Goal: Task Accomplishment & Management: Complete application form

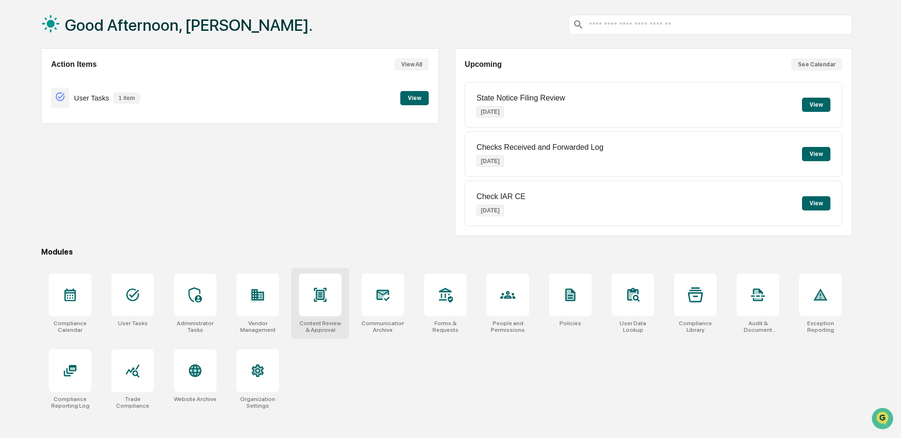
scroll to position [45, 0]
click at [305, 302] on div at bounding box center [320, 293] width 43 height 43
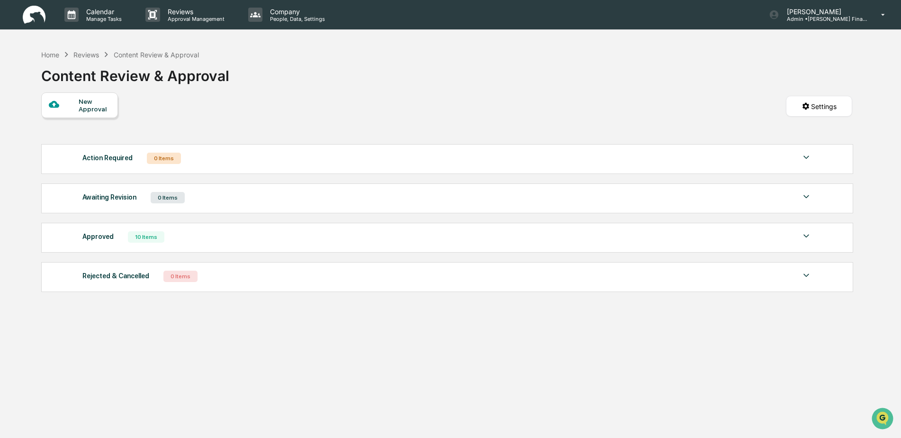
click at [81, 55] on div "Reviews" at bounding box center [86, 55] width 26 height 8
click at [52, 50] on div "Home Reviews Content Review & Approval" at bounding box center [120, 54] width 158 height 10
click at [51, 52] on div "Home" at bounding box center [50, 55] width 18 height 8
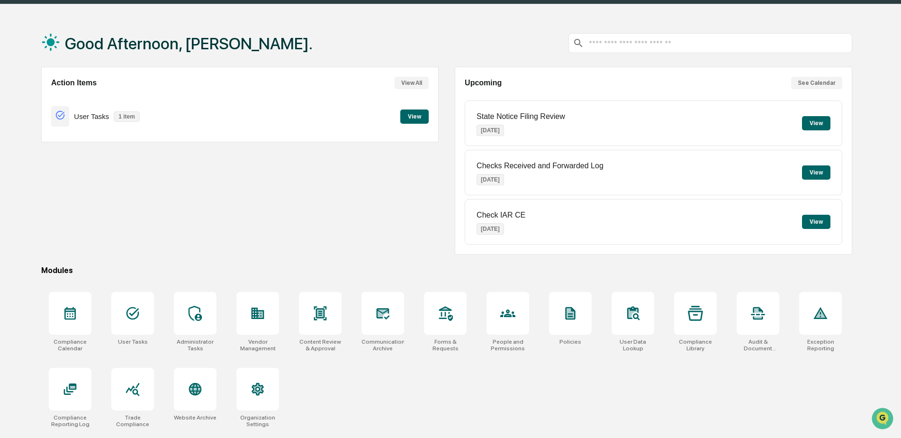
scroll to position [45, 0]
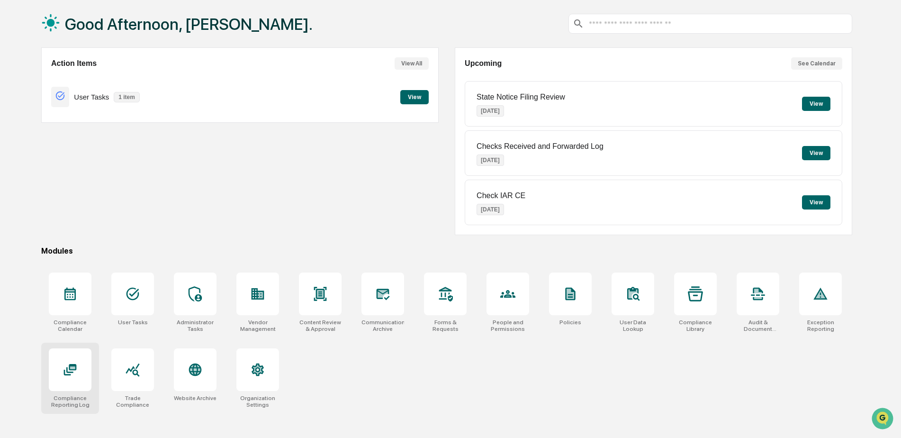
click at [64, 382] on div at bounding box center [70, 369] width 43 height 43
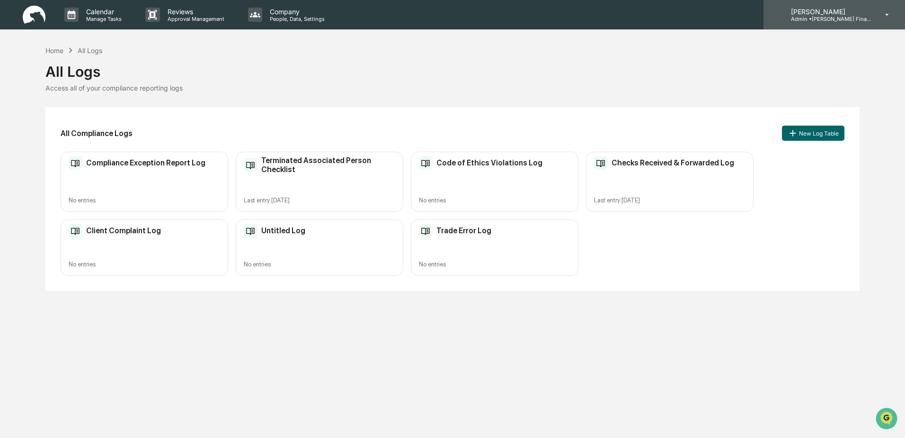
click at [814, 19] on p "Admin • Rik Saylor Financial" at bounding box center [828, 19] width 88 height 7
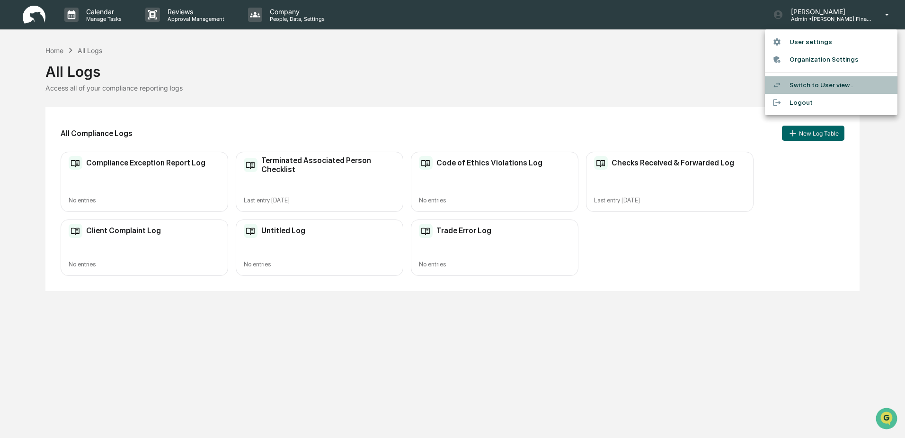
click at [807, 84] on li "Switch to User view..." at bounding box center [831, 85] width 133 height 18
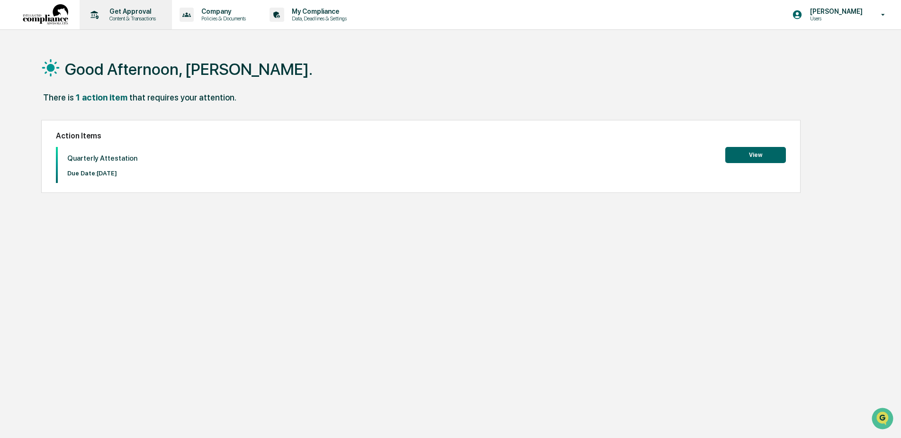
click at [118, 15] on p "Get Approval" at bounding box center [131, 12] width 59 height 8
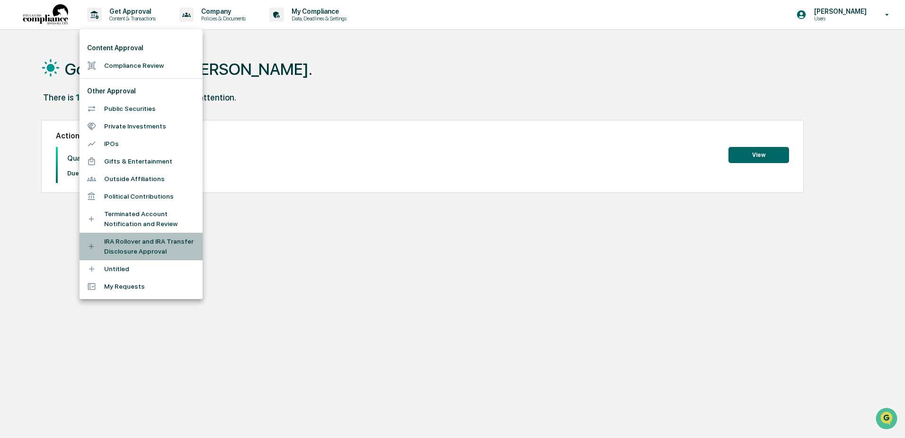
click at [118, 237] on li "IRA Rollover and IRA Transfer Disclosure Approval" at bounding box center [141, 246] width 123 height 27
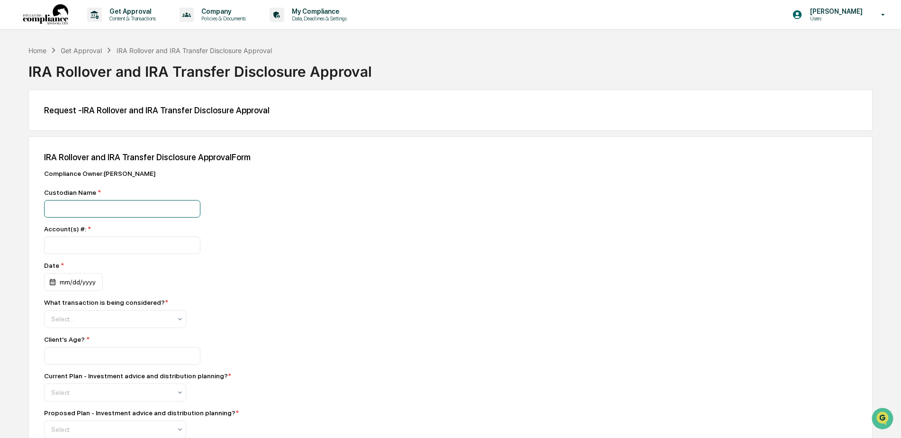
click at [76, 211] on input at bounding box center [122, 209] width 156 height 18
type input "*****"
click at [85, 238] on input "number" at bounding box center [122, 245] width 156 height 18
type input "*********"
click at [77, 278] on div "mm/dd/yyyy" at bounding box center [73, 282] width 59 height 18
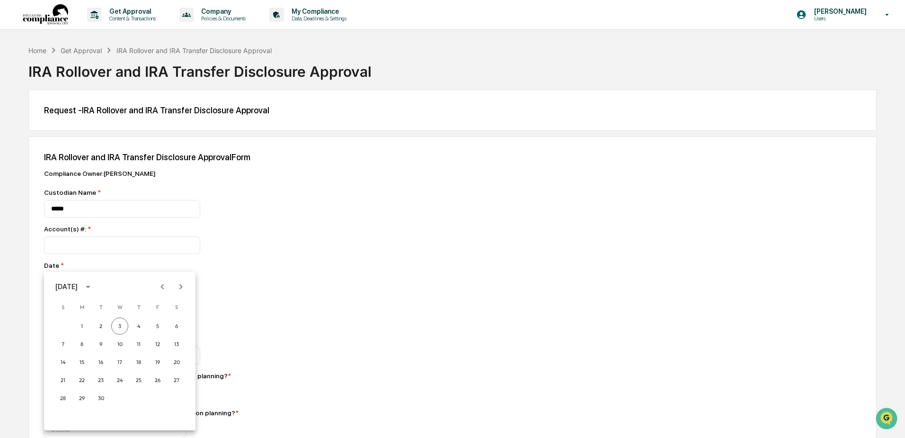
click at [165, 288] on icon "Previous month" at bounding box center [162, 286] width 10 height 10
click at [118, 394] on button "27" at bounding box center [119, 397] width 17 height 17
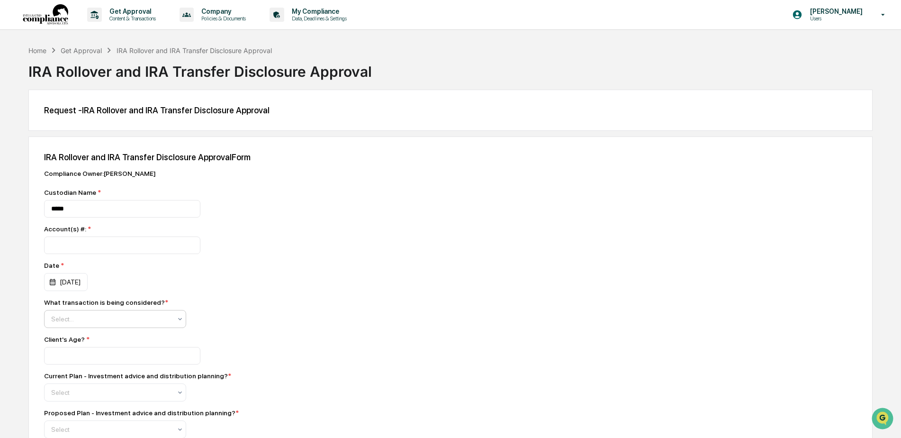
click at [82, 319] on div at bounding box center [111, 318] width 120 height 9
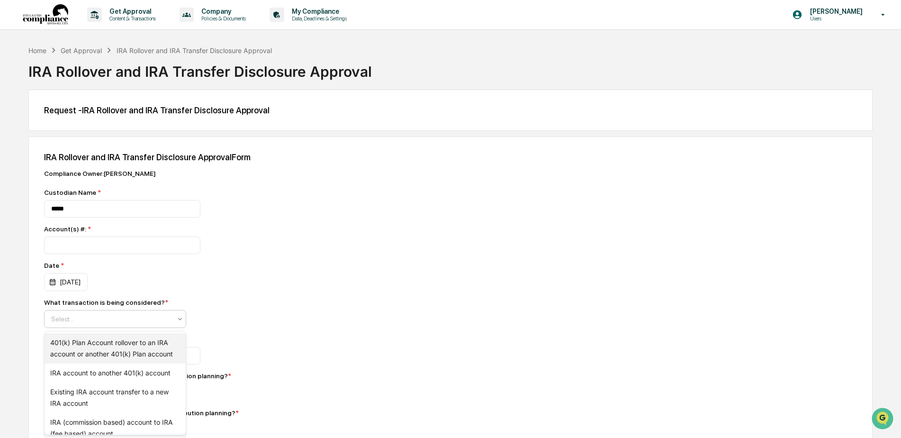
scroll to position [10, 0]
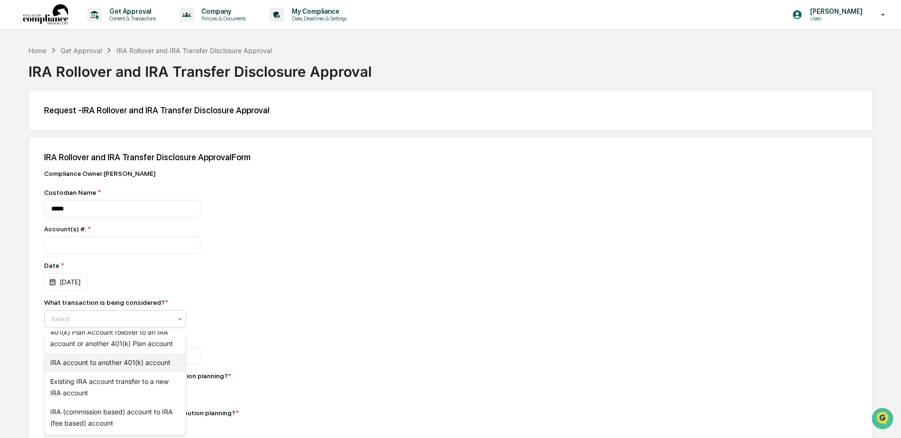
click at [119, 361] on div "IRA account to another 401(k) account" at bounding box center [115, 362] width 141 height 19
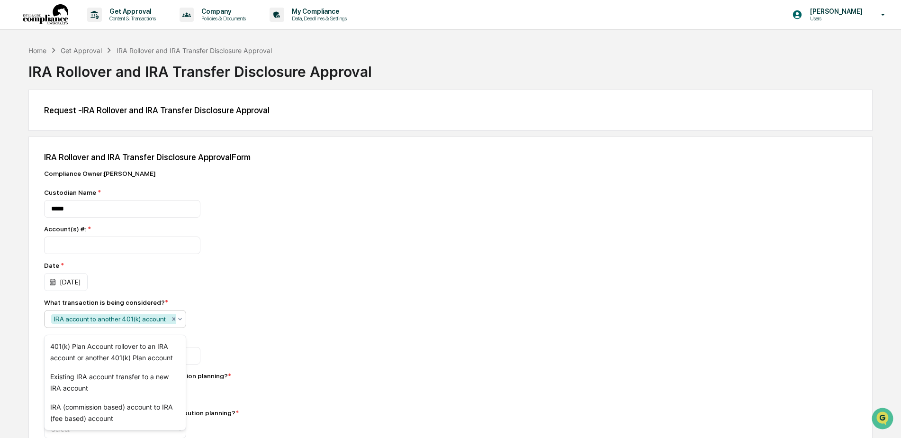
click at [101, 315] on div "IRA account to another 401(k) account" at bounding box center [109, 318] width 117 height 9
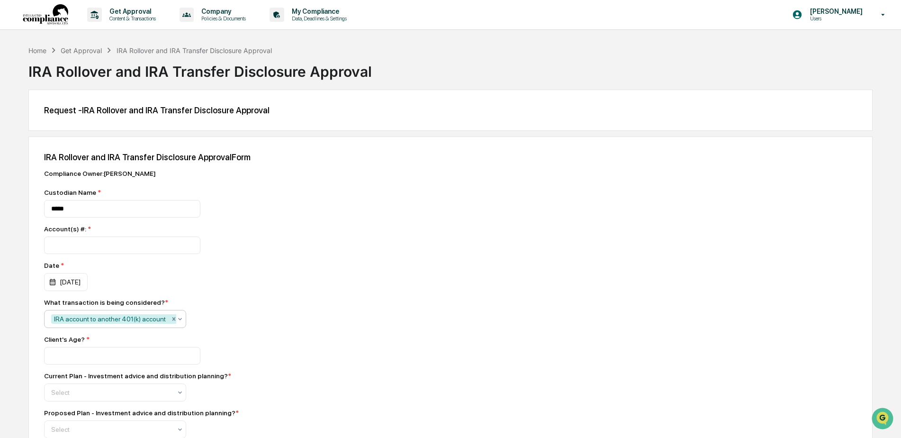
click at [170, 318] on icon "Remove IRA account to another 401(k) account" at bounding box center [173, 318] width 7 height 7
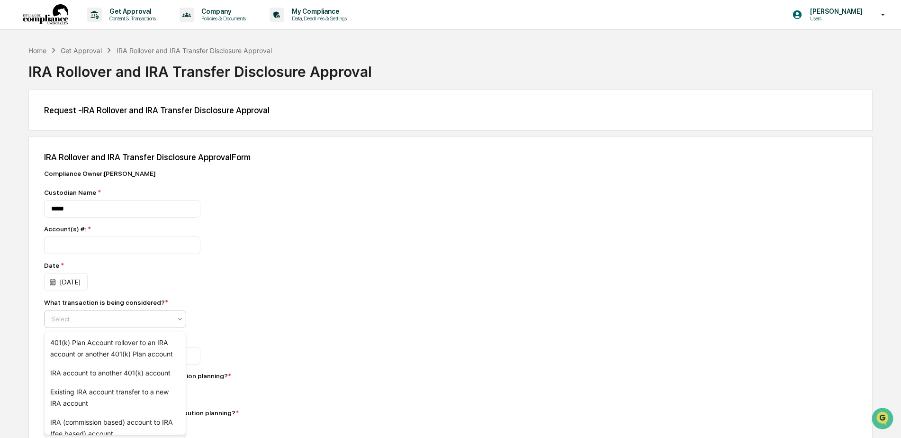
click at [137, 321] on div at bounding box center [111, 318] width 120 height 9
click at [115, 392] on div "Existing IRA account transfer to a new IRA account" at bounding box center [115, 397] width 141 height 30
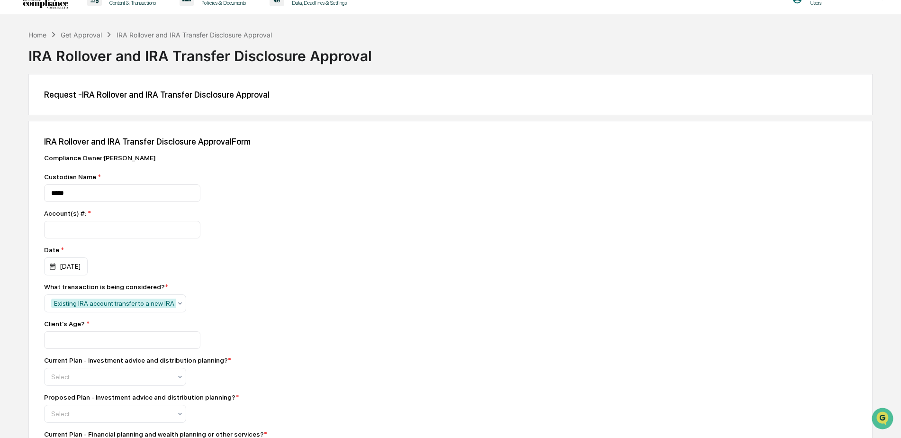
click at [323, 303] on div "What transaction is being considered? * Existing IRA account transfer to a new …" at bounding box center [210, 297] width 332 height 29
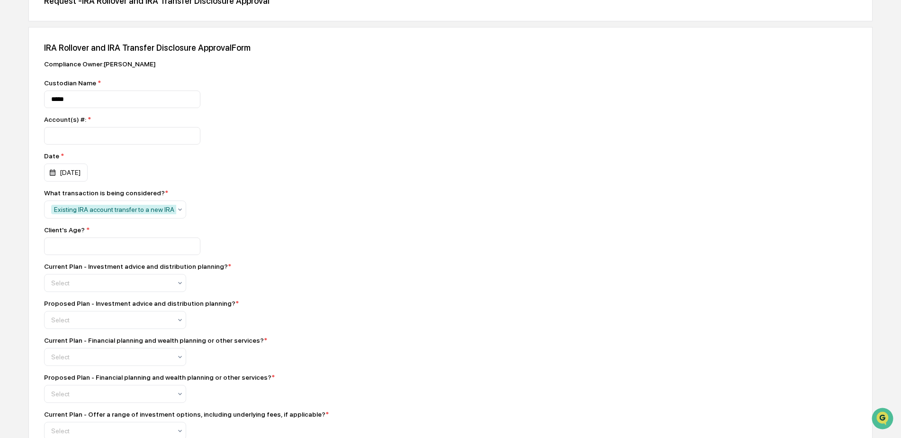
scroll to position [126, 0]
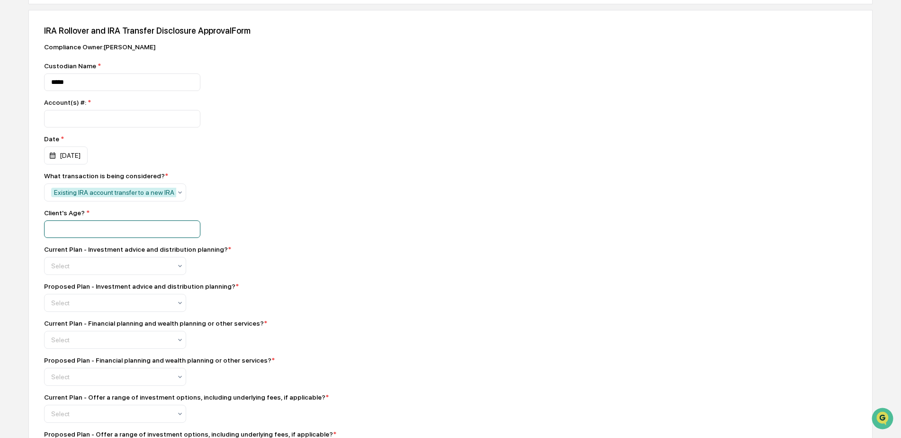
click at [86, 127] on input "number" at bounding box center [122, 119] width 156 height 18
type input "**"
click at [97, 266] on div "Select" at bounding box center [111, 265] width 130 height 13
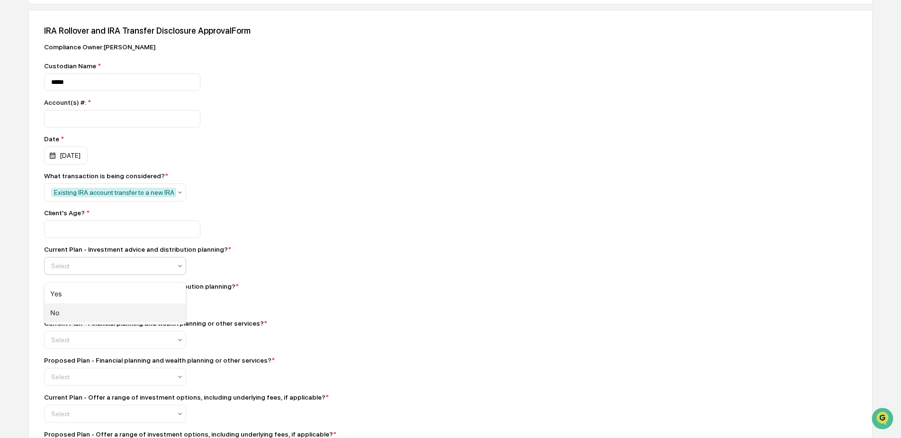
click at [77, 312] on div "No" at bounding box center [115, 312] width 141 height 19
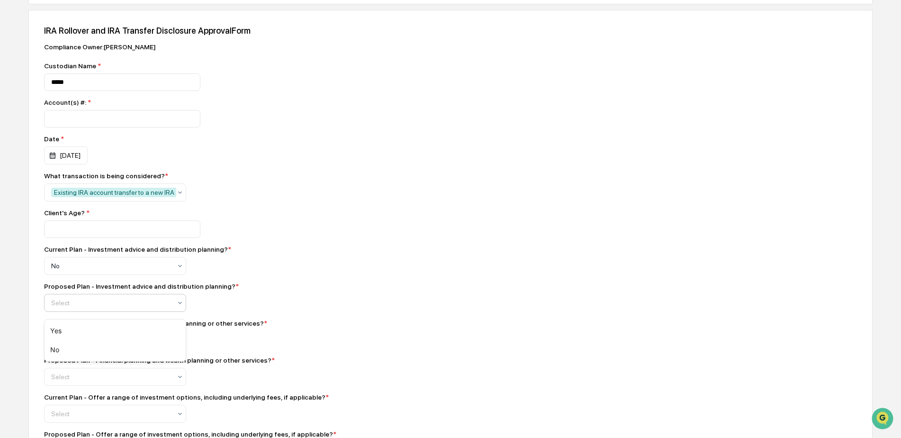
click at [104, 307] on div at bounding box center [111, 302] width 120 height 9
click at [75, 332] on div "Yes" at bounding box center [115, 330] width 141 height 19
click at [90, 270] on div at bounding box center [111, 265] width 120 height 9
click at [83, 386] on div "No" at bounding box center [115, 386] width 141 height 19
click at [88, 275] on div "Select" at bounding box center [115, 266] width 142 height 18
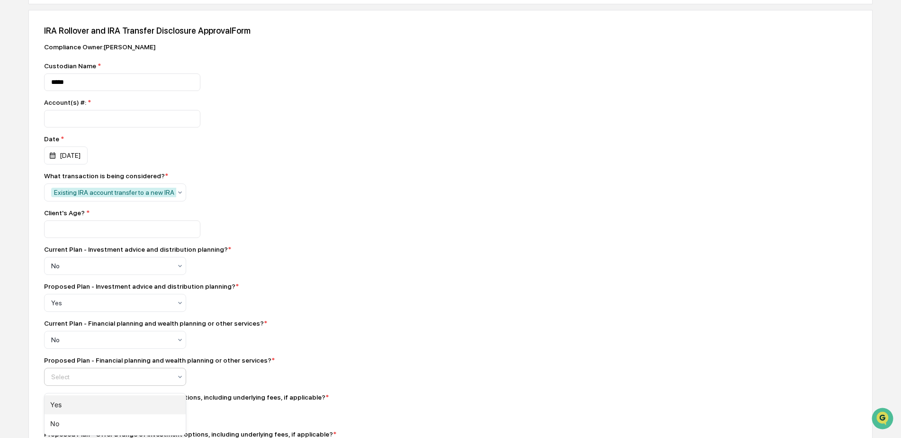
click at [80, 409] on div "Yes" at bounding box center [115, 404] width 141 height 19
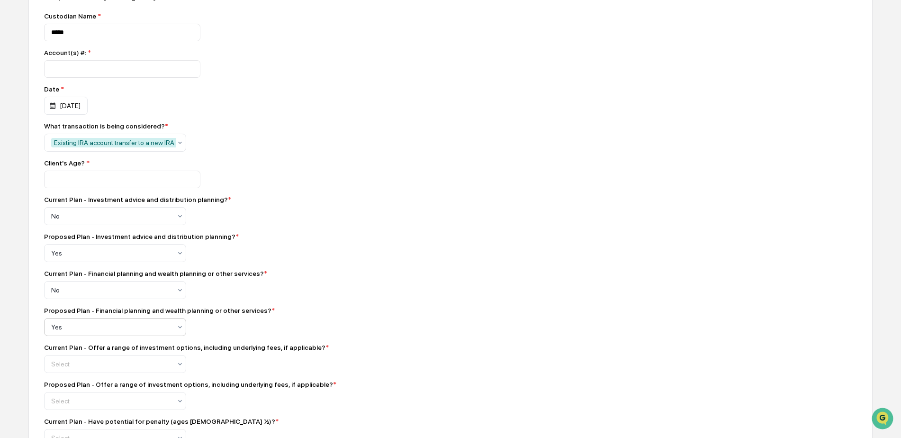
scroll to position [189, 0]
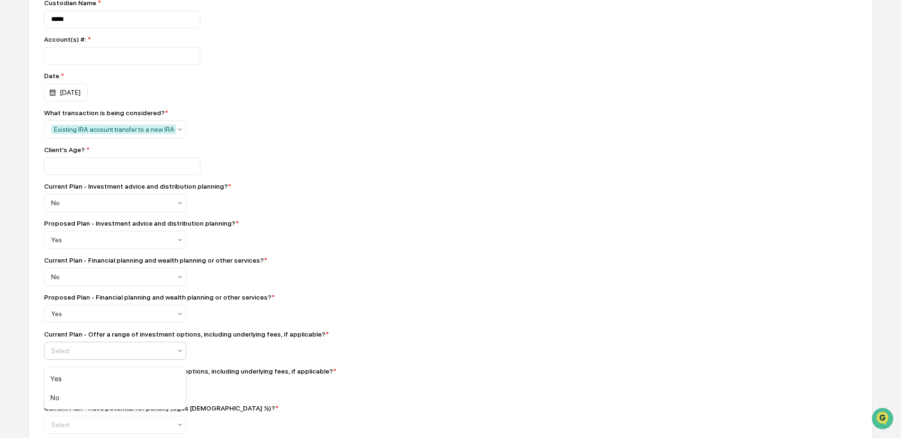
click at [66, 357] on div "Select" at bounding box center [111, 350] width 130 height 13
click at [63, 399] on div "No" at bounding box center [115, 397] width 141 height 19
click at [76, 392] on div at bounding box center [111, 387] width 120 height 9
click at [67, 349] on div "Yes" at bounding box center [115, 349] width 141 height 19
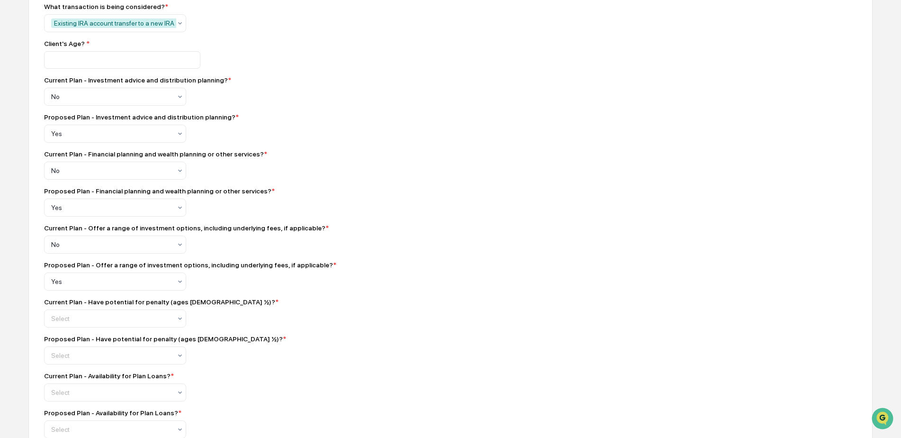
scroll to position [300, 0]
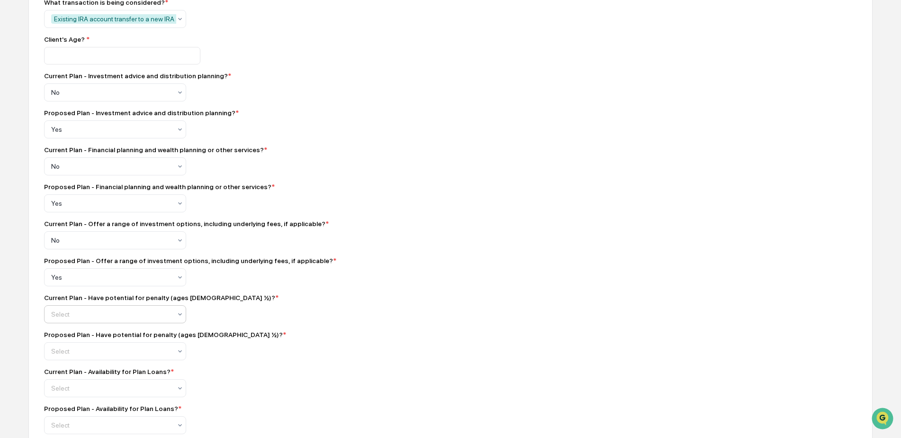
click at [85, 97] on div at bounding box center [111, 92] width 120 height 9
click at [80, 343] on div "Yes" at bounding box center [115, 341] width 141 height 19
click at [69, 97] on div at bounding box center [111, 92] width 120 height 9
click at [335, 282] on div "Proposed Plan - Offer a range of investment options, including underlying fees,…" at bounding box center [210, 271] width 332 height 29
click at [95, 99] on div "Select" at bounding box center [111, 92] width 130 height 13
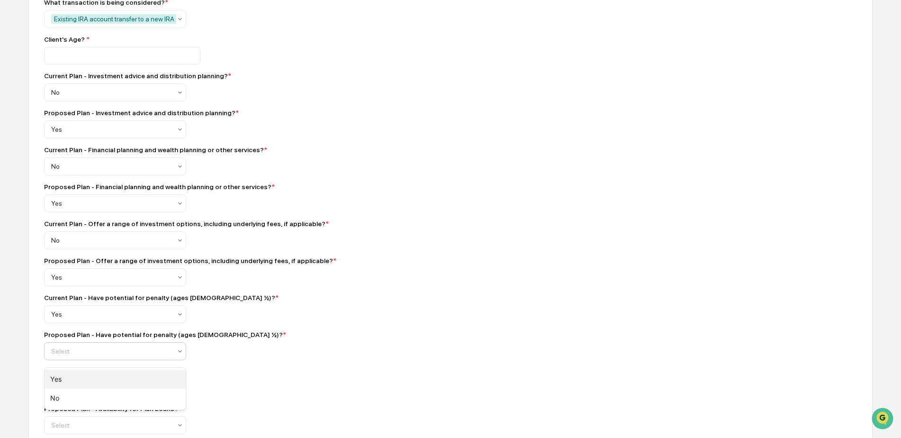
click at [77, 373] on div "Yes" at bounding box center [115, 378] width 141 height 19
click at [313, 350] on div "Proposed Plan - Have potential for penalty (ages 55 – 59 ½)? * option Yes, sele…" at bounding box center [210, 345] width 332 height 29
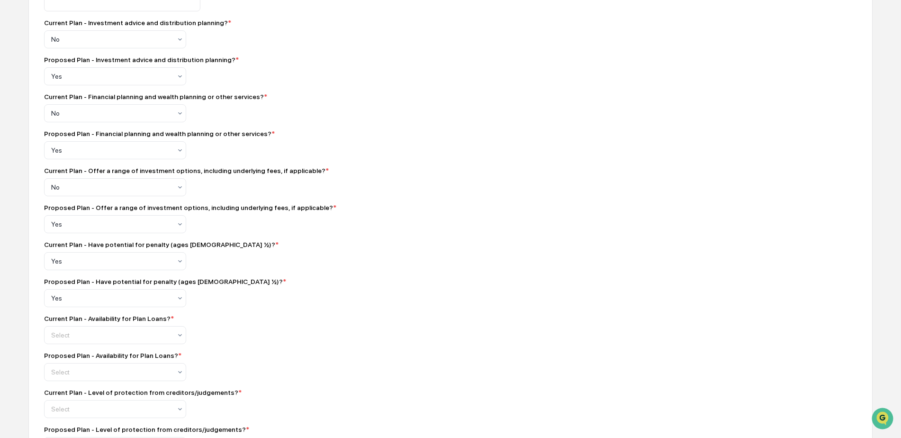
scroll to position [363, 0]
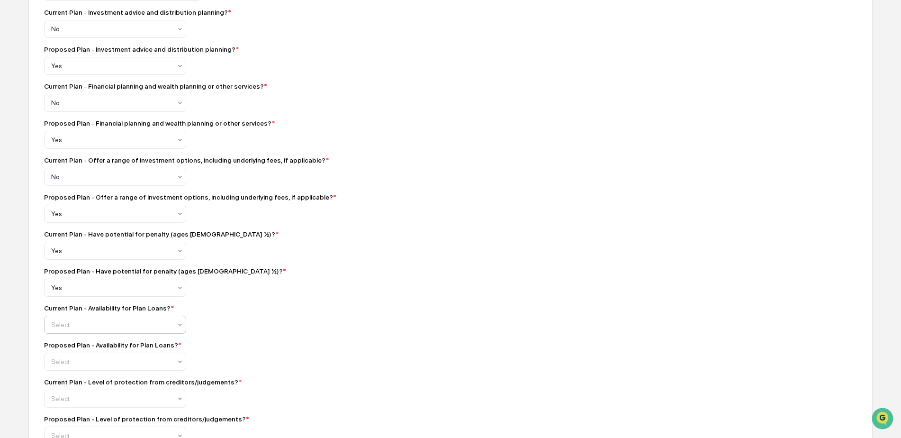
click at [70, 34] on div at bounding box center [111, 28] width 120 height 9
click at [66, 349] on div "Yes" at bounding box center [115, 352] width 141 height 19
click at [73, 325] on div at bounding box center [111, 324] width 120 height 9
click at [73, 369] on div "No" at bounding box center [115, 371] width 141 height 19
click at [73, 34] on div at bounding box center [111, 28] width 120 height 9
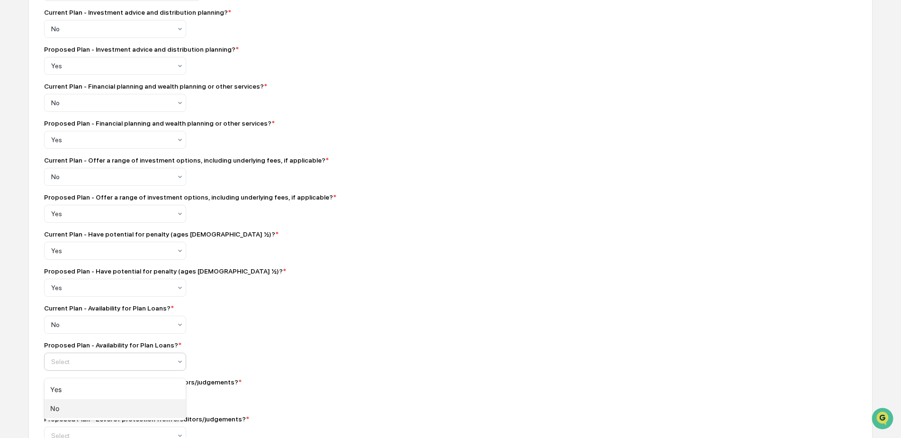
click at [72, 402] on div "No" at bounding box center [115, 408] width 141 height 19
click at [290, 370] on div "Proposed Plan - Availability for Plan Loans? * option No, selected. No" at bounding box center [210, 355] width 332 height 29
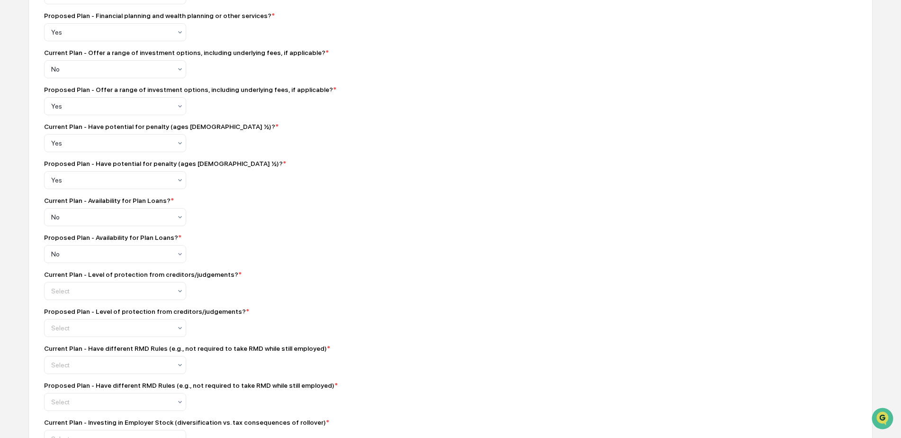
scroll to position [474, 0]
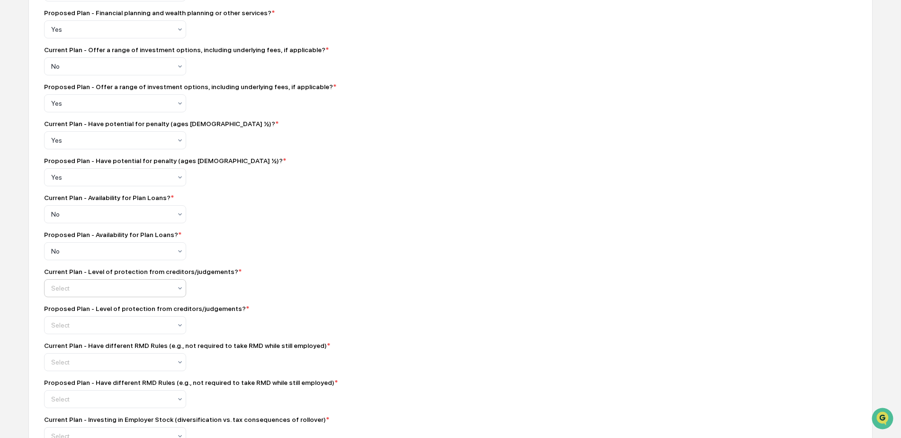
click at [82, 315] on div "Yes" at bounding box center [115, 315] width 141 height 19
drag, startPoint x: 80, startPoint y: 363, endPoint x: 81, endPoint y: 355, distance: 8.1
click at [81, 355] on div "Yes No" at bounding box center [115, 362] width 141 height 42
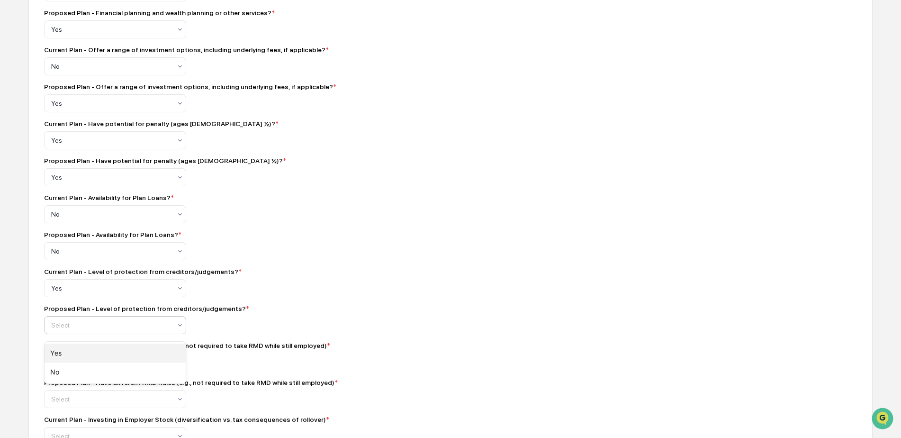
click at [78, 352] on div "Yes" at bounding box center [115, 352] width 141 height 19
click at [363, 347] on div "Current Plan - Have different RMD Rules (e.g., not required to take RMD while s…" at bounding box center [210, 345] width 332 height 8
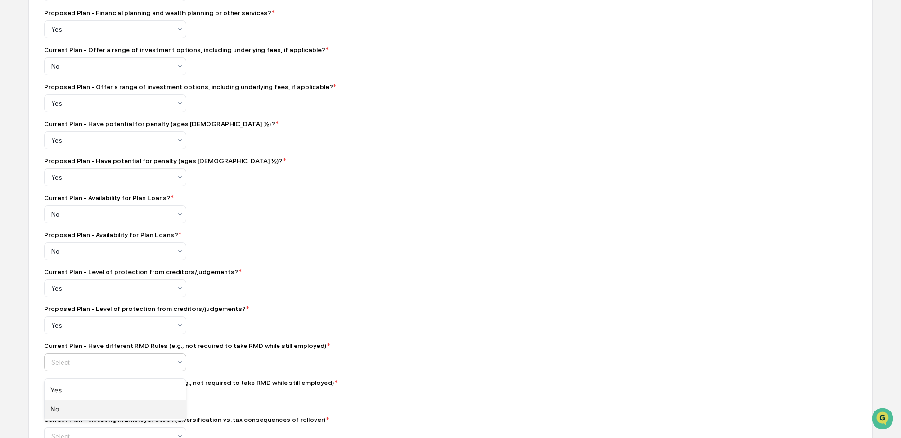
click at [61, 406] on div "No" at bounding box center [115, 408] width 141 height 19
click at [59, 376] on div "No" at bounding box center [115, 379] width 141 height 19
click at [388, 364] on div "IRA Rollover and IRA Transfer Disclosure Approval Form Compliance Owner : Robin…" at bounding box center [450, 425] width 844 height 1525
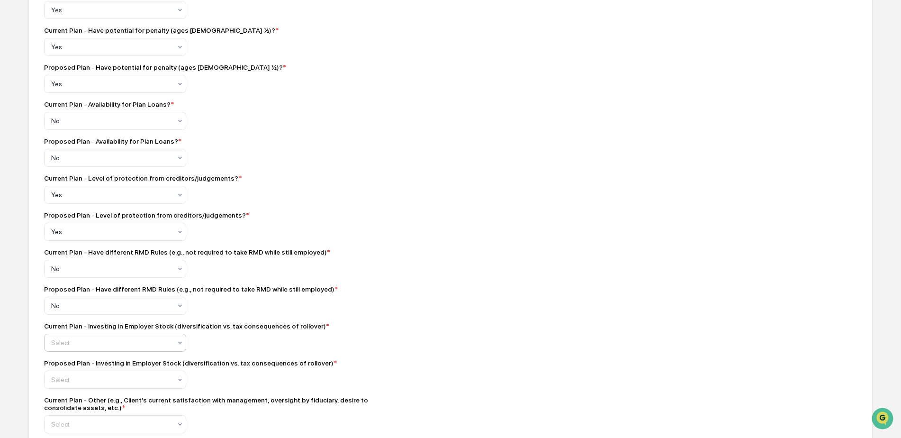
scroll to position [568, 0]
click at [62, 392] on div "No" at bounding box center [115, 387] width 141 height 19
click at [57, 429] on div "No" at bounding box center [115, 424] width 141 height 19
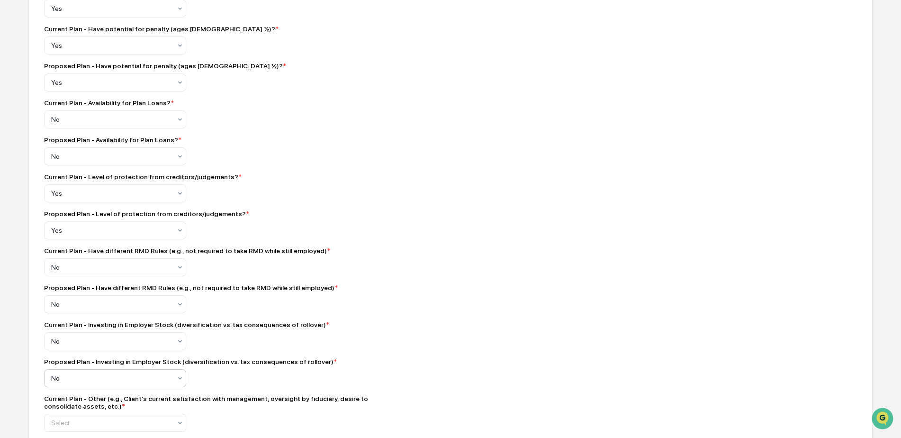
click at [341, 327] on div "Current Plan - Investing in Employer Stock (diversification vs. tax consequence…" at bounding box center [210, 325] width 332 height 8
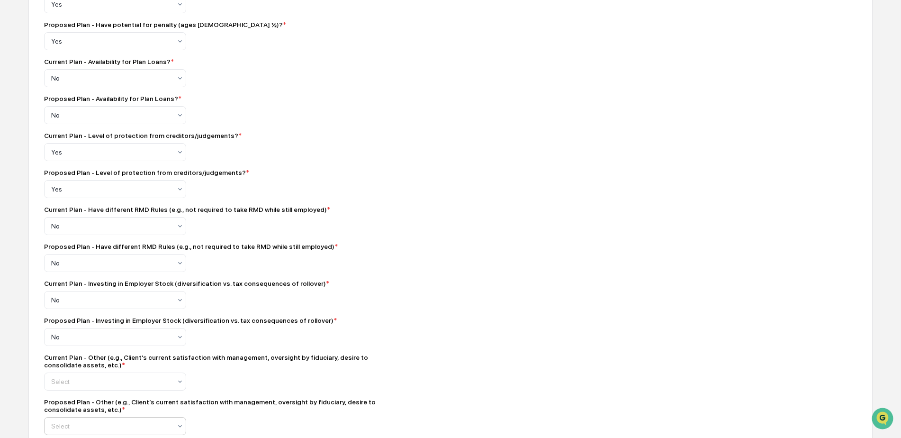
scroll to position [679, 0]
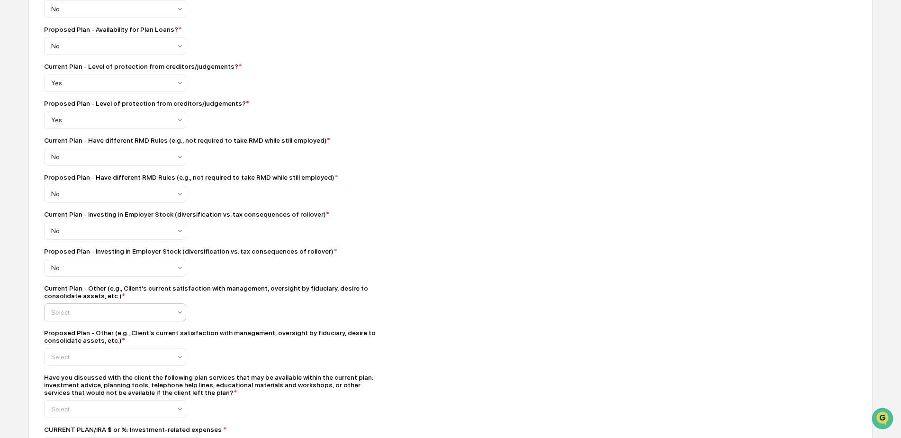
click at [63, 359] on div "No" at bounding box center [115, 359] width 141 height 19
click at [83, 351] on div "Proposed Plan - Other (e.g., Client’s current satisfaction with management, ove…" at bounding box center [210, 347] width 332 height 37
click at [67, 376] on div "Yes" at bounding box center [115, 384] width 141 height 19
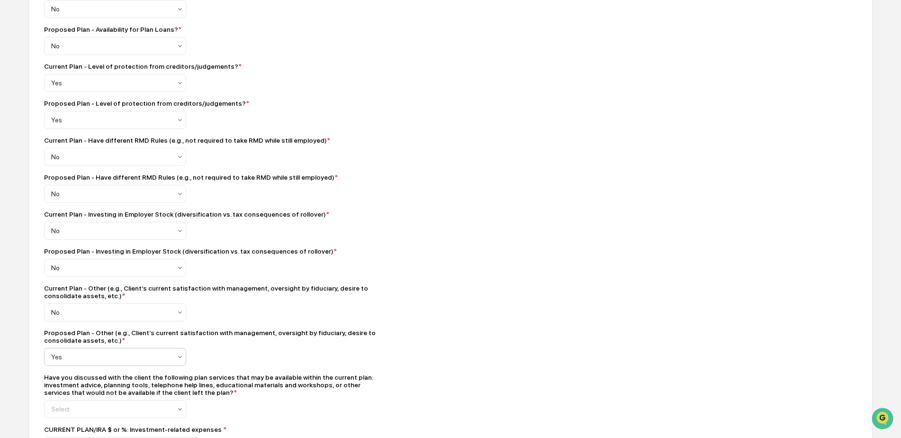
click at [305, 383] on div "Have you discussed with the client the following plan services that may be avai…" at bounding box center [210, 384] width 332 height 23
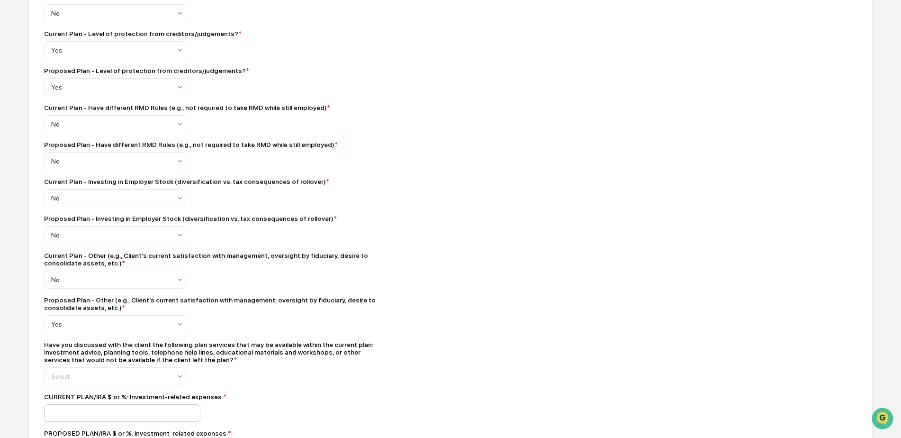
scroll to position [805, 0]
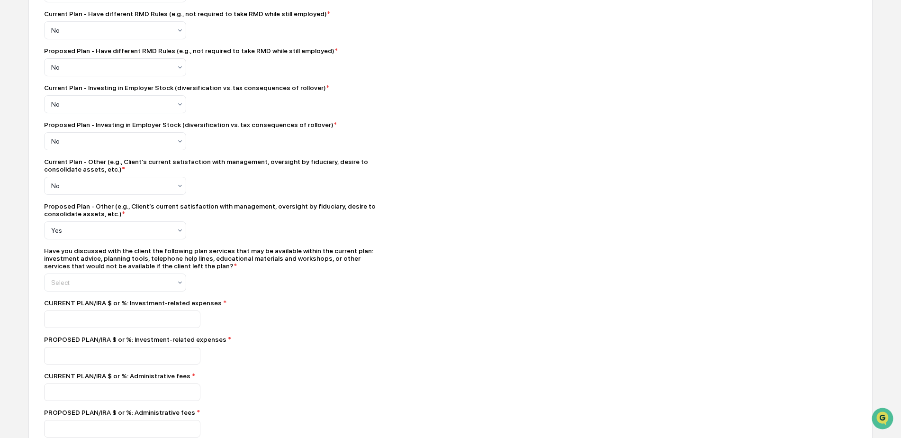
click at [81, 298] on div "Compliance Owner : Robin Raper Custodian Name * ***** Account(s) #: * *********…" at bounding box center [210, 89] width 332 height 1450
click at [82, 287] on div at bounding box center [111, 282] width 120 height 9
click at [68, 310] on div "Yes" at bounding box center [115, 310] width 141 height 19
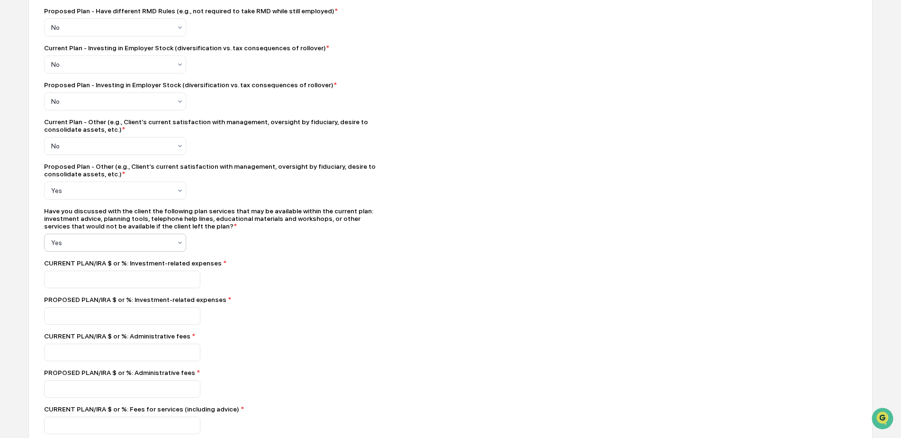
scroll to position [915, 0]
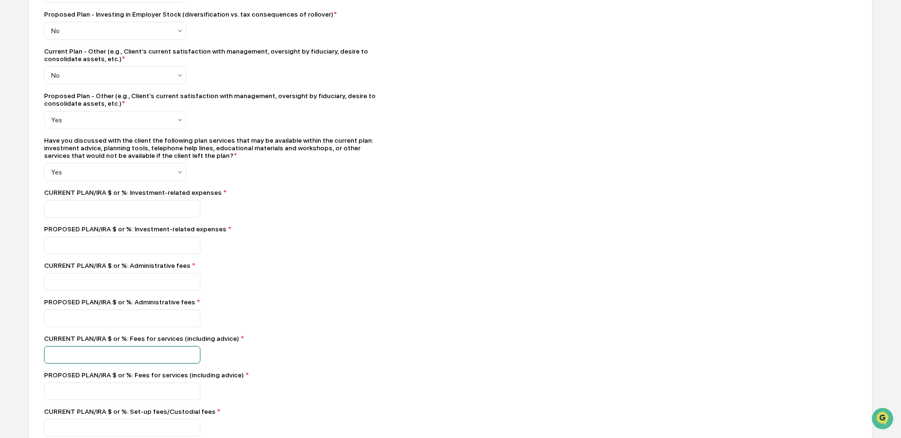
click at [328, 277] on div "CURRENT PLAN/IRA $ or %: Administrative fees *" at bounding box center [210, 275] width 332 height 29
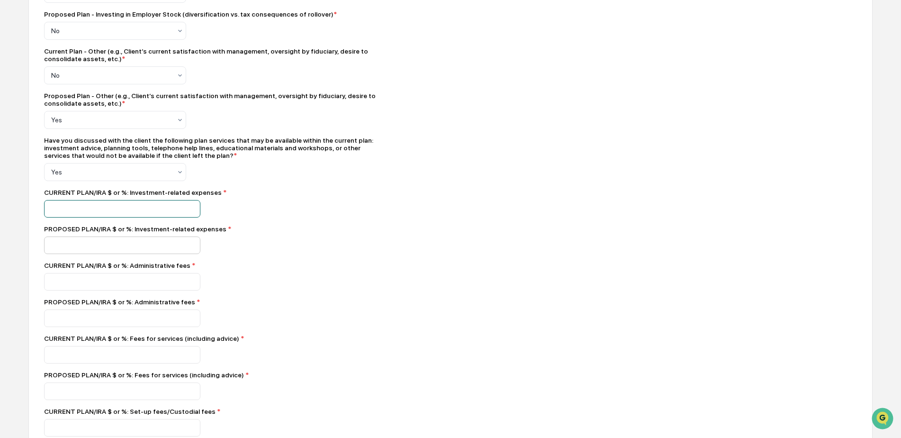
type input "*"
drag, startPoint x: 55, startPoint y: 245, endPoint x: 64, endPoint y: 256, distance: 14.1
type input "*"
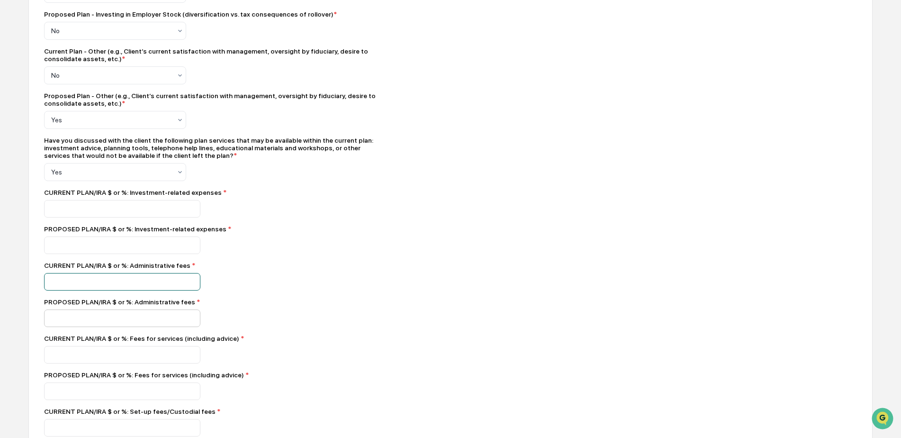
type input "*"
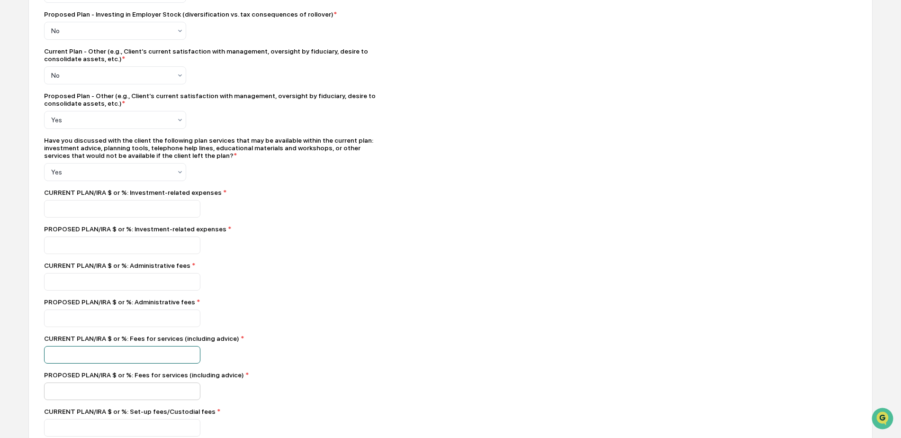
type input "*"
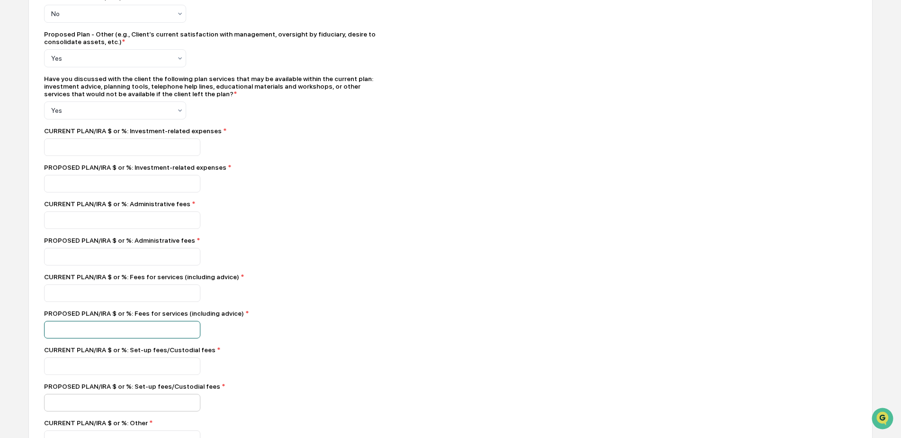
scroll to position [995, 0]
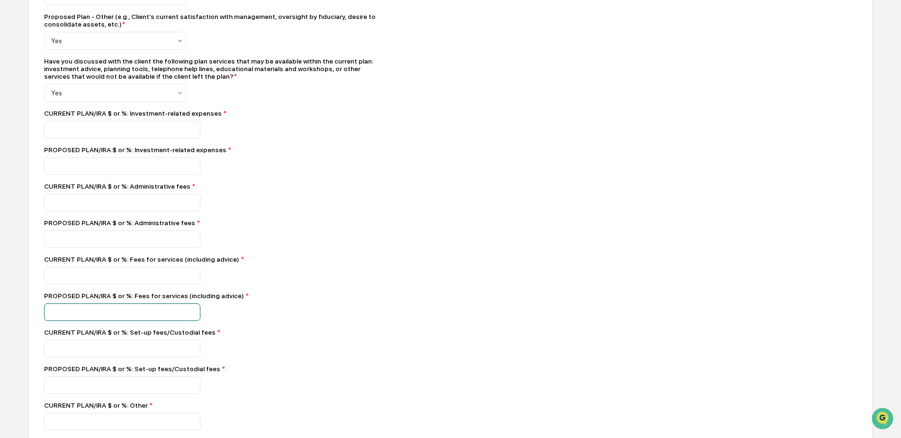
type input "**"
type input "*"
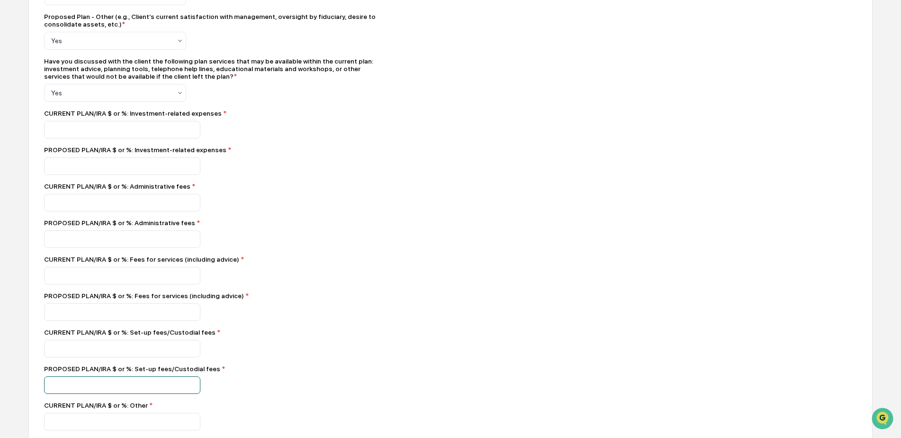
type input "*"
click at [280, 423] on div at bounding box center [210, 421] width 332 height 18
drag, startPoint x: 74, startPoint y: 314, endPoint x: 15, endPoint y: 314, distance: 59.2
type input "*"
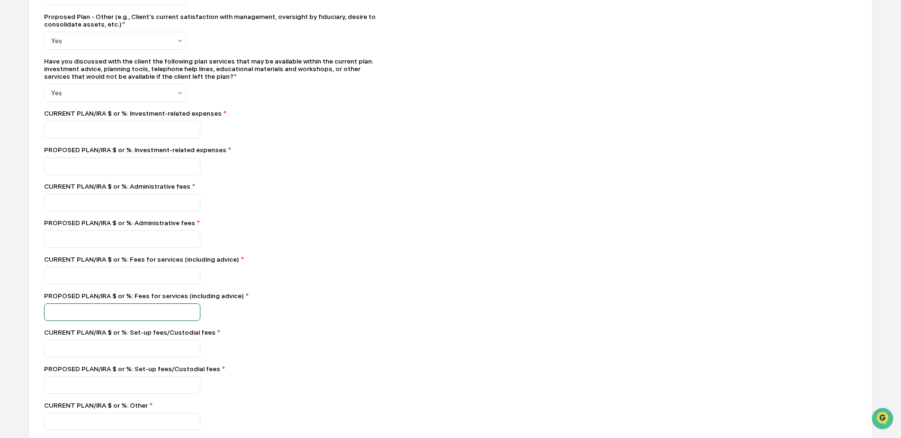
click at [371, 321] on div "*" at bounding box center [210, 312] width 332 height 18
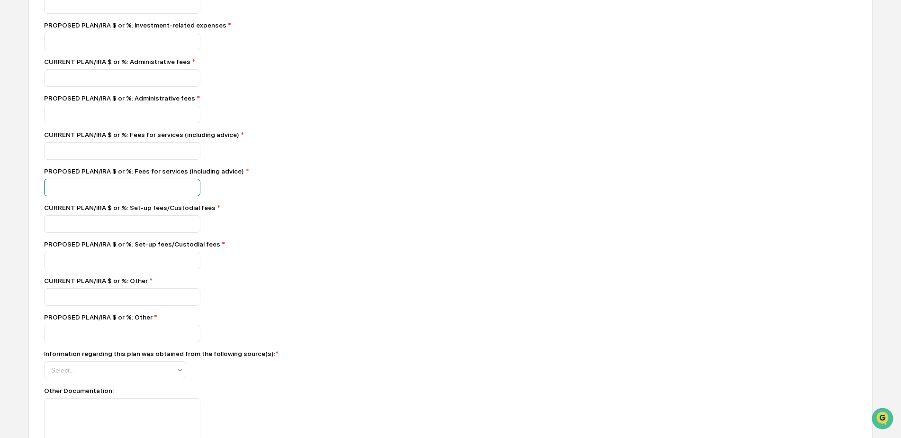
scroll to position [1121, 0]
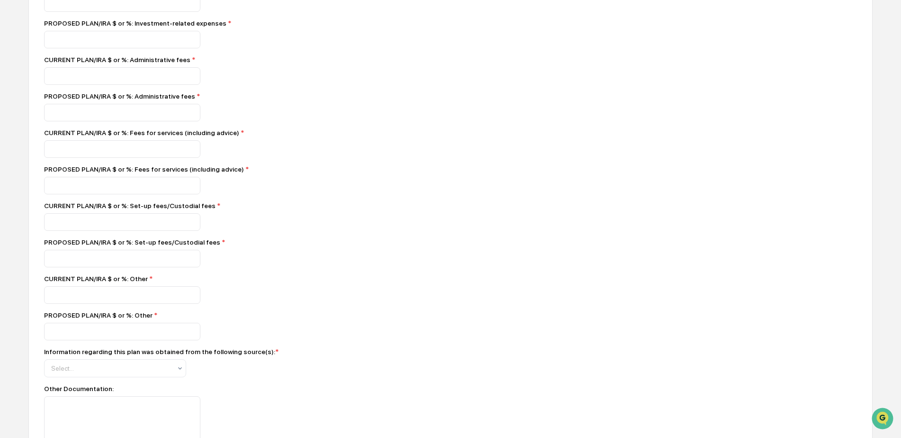
click at [287, 335] on div at bounding box center [210, 332] width 332 height 18
drag, startPoint x: 79, startPoint y: 297, endPoint x: 80, endPoint y: 305, distance: 7.6
type input "*"
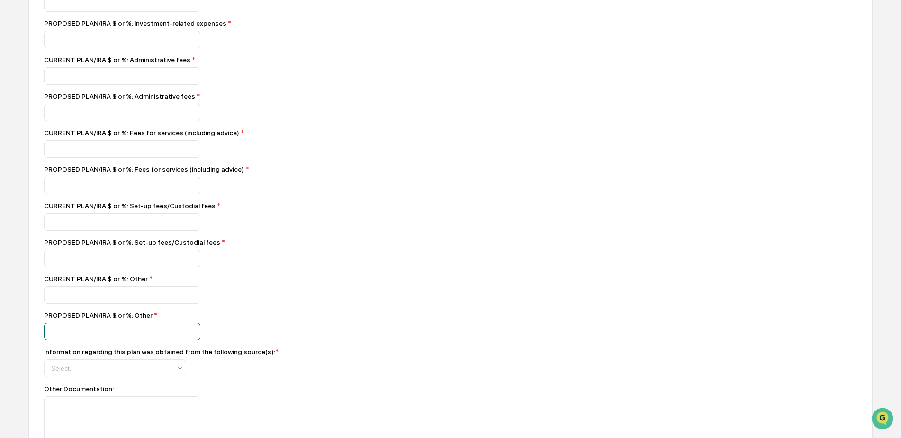
type input "*"
click at [79, 366] on div "Information regarding this plan was obtained from the following source(s): * Se…" at bounding box center [210, 362] width 332 height 29
click at [79, 373] on div at bounding box center [111, 367] width 120 height 9
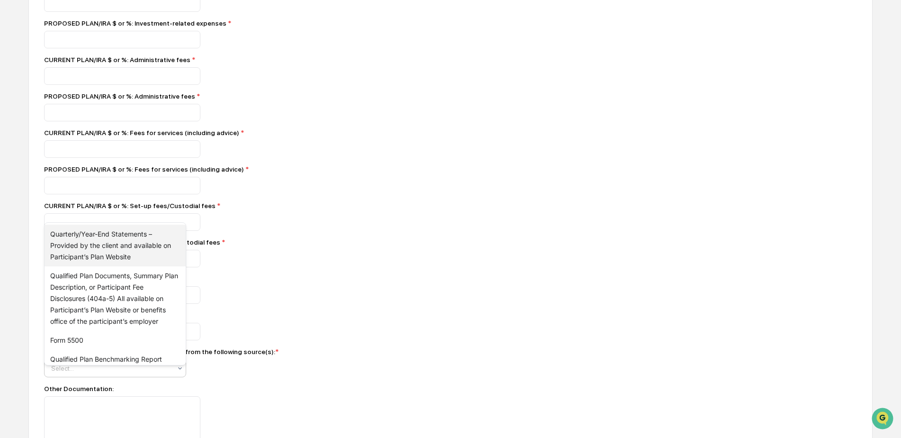
click at [77, 243] on div "Quarterly/Year-End Statements – Provided by the client and available on Partici…" at bounding box center [115, 245] width 141 height 42
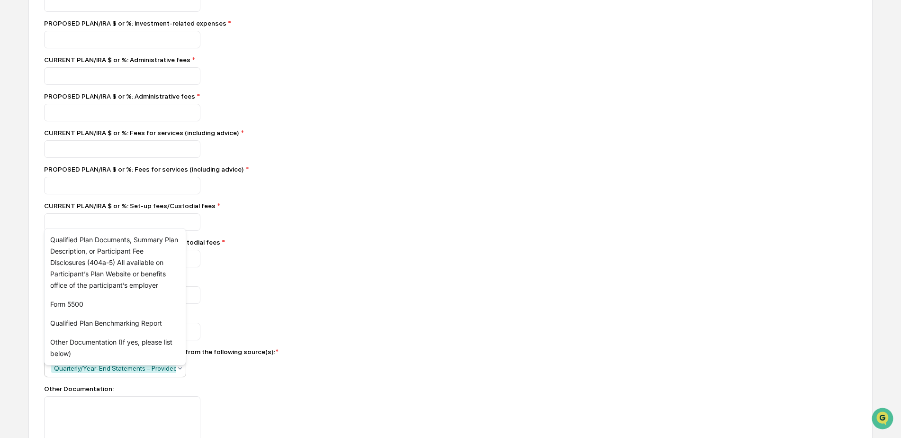
click at [227, 392] on div "Other Documentation:" at bounding box center [210, 389] width 332 height 8
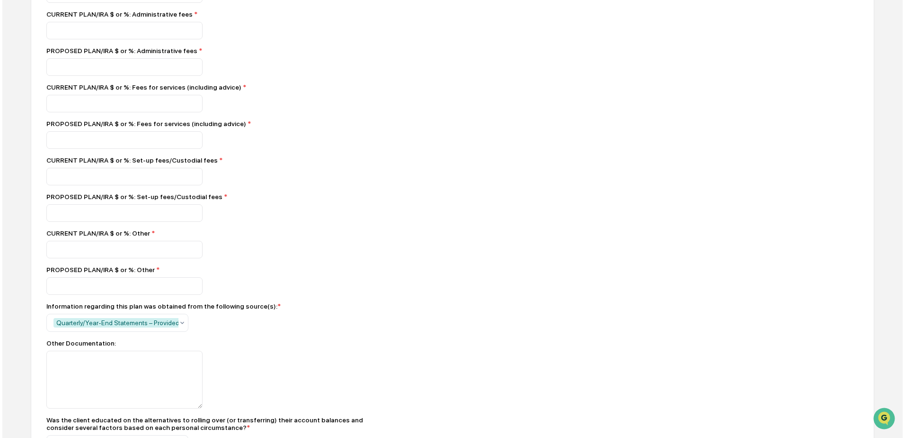
scroll to position [1237, 0]
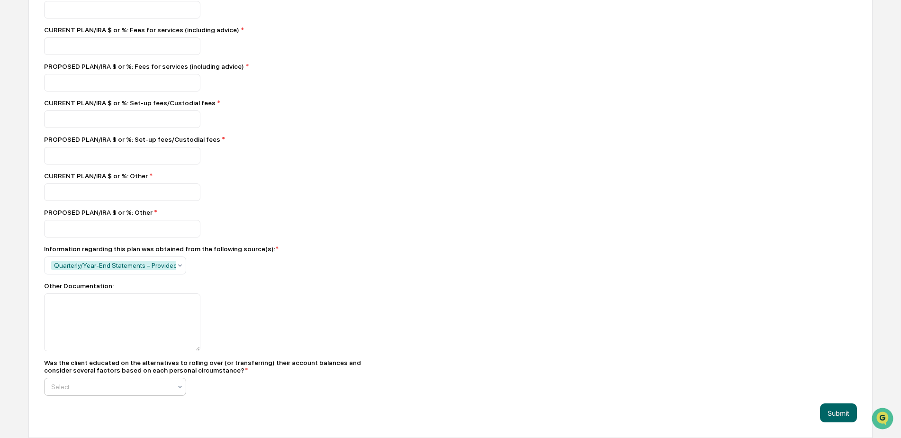
click at [61, 343] on div "Yes" at bounding box center [115, 342] width 141 height 19
click at [828, 415] on button "Submit" at bounding box center [838, 412] width 37 height 19
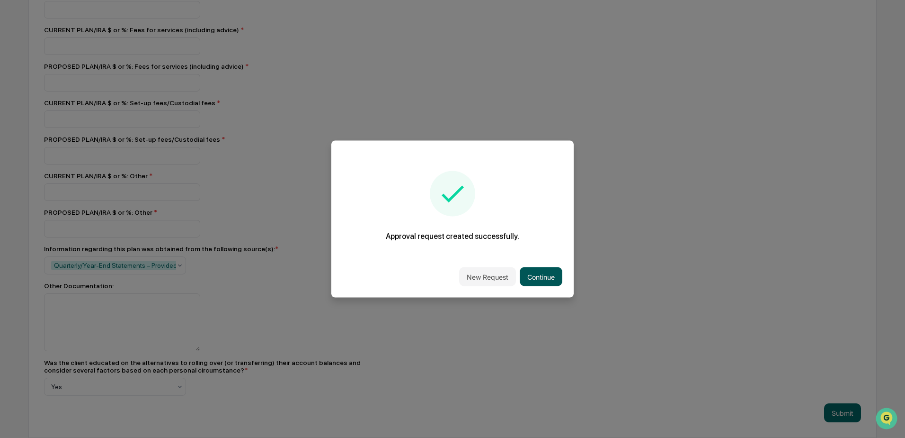
click at [538, 277] on button "Continue" at bounding box center [541, 276] width 43 height 19
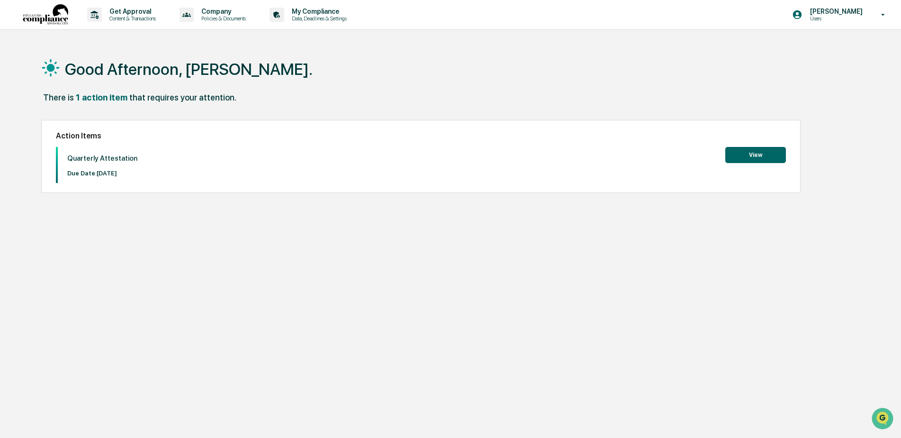
click at [736, 152] on button "View" at bounding box center [755, 155] width 61 height 16
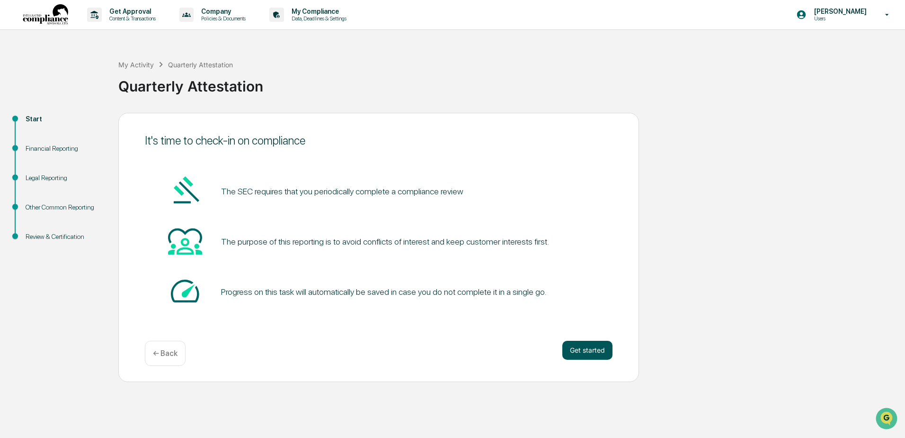
click at [591, 350] on button "Get started" at bounding box center [588, 350] width 50 height 19
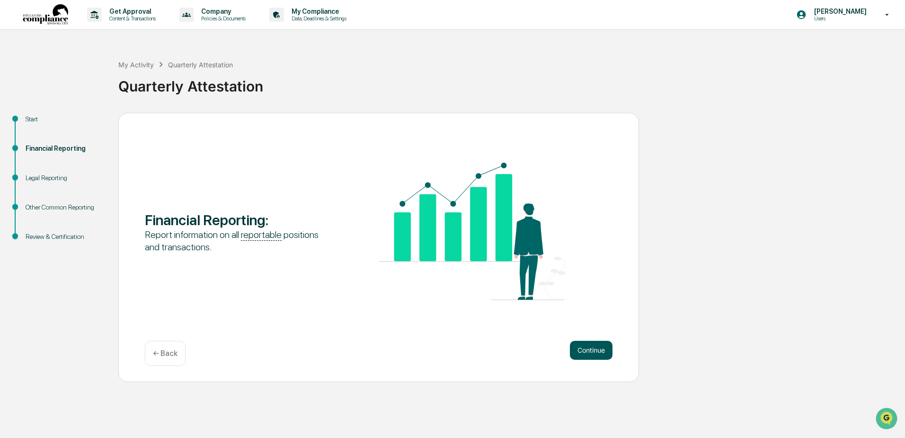
click at [580, 350] on button "Continue" at bounding box center [591, 350] width 43 height 19
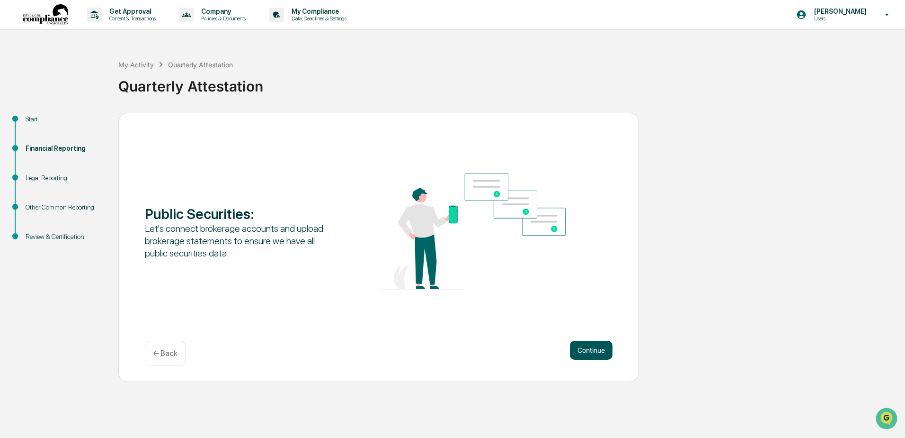
click at [590, 352] on button "Continue" at bounding box center [591, 350] width 43 height 19
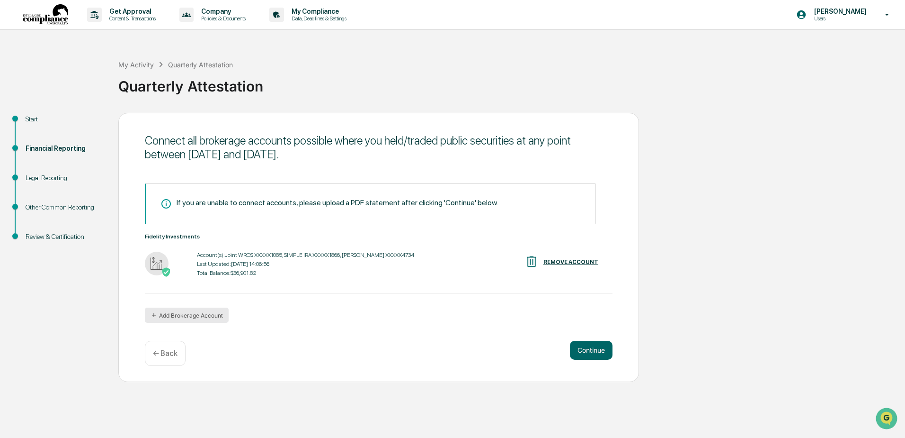
click at [180, 313] on button "Add Brokerage Account" at bounding box center [187, 314] width 84 height 15
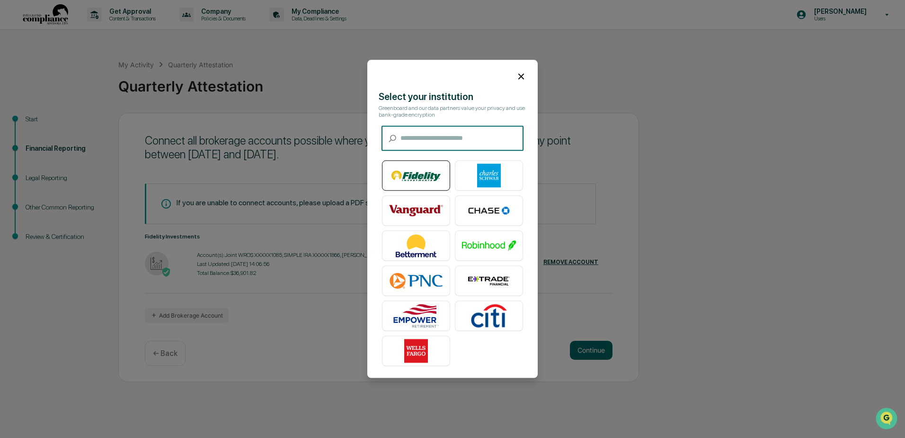
click at [420, 167] on img at bounding box center [416, 176] width 54 height 24
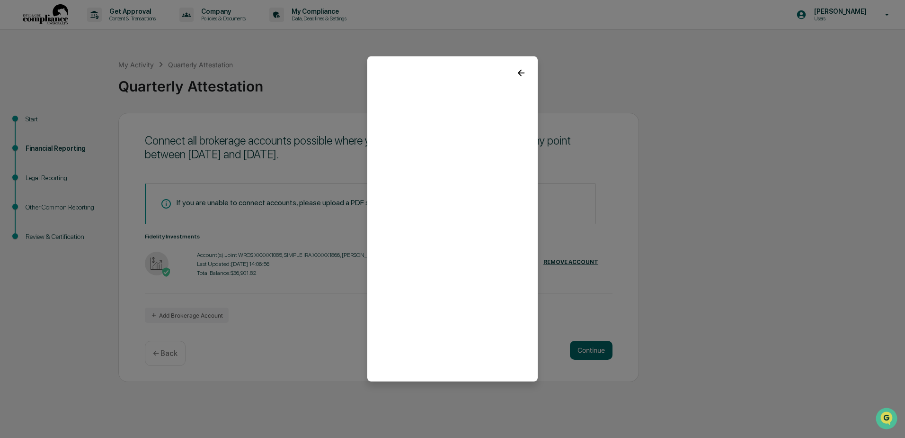
click at [521, 72] on icon at bounding box center [521, 73] width 10 height 10
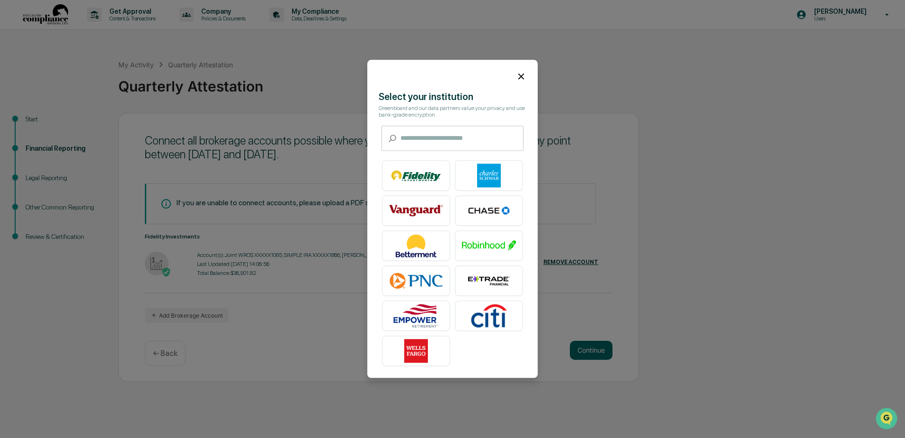
click at [518, 76] on div at bounding box center [452, 73] width 170 height 26
click at [521, 76] on icon at bounding box center [522, 76] width 6 height 6
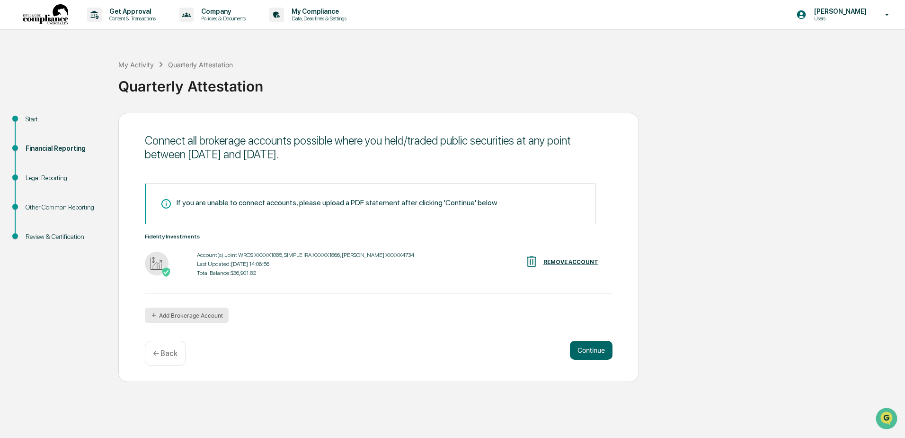
click at [181, 314] on button "Add Brokerage Account" at bounding box center [187, 314] width 84 height 15
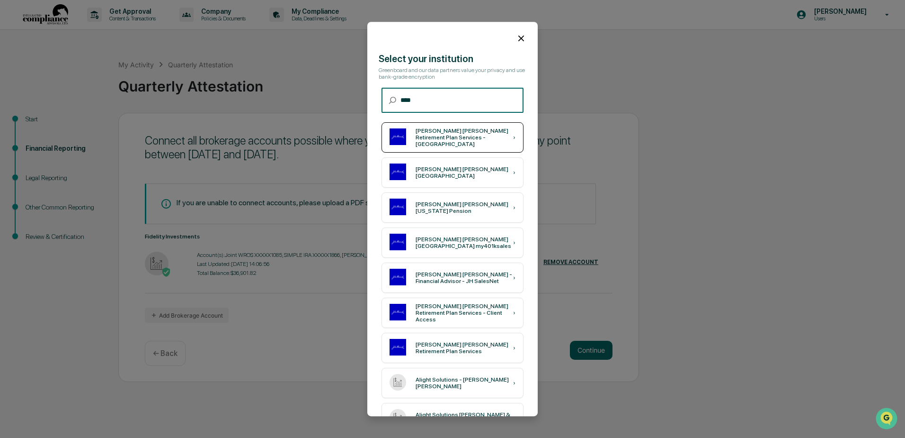
type input "****"
click at [443, 136] on div "[PERSON_NAME] [PERSON_NAME] Retirement Plan Services - [GEOGRAPHIC_DATA]" at bounding box center [465, 137] width 98 height 20
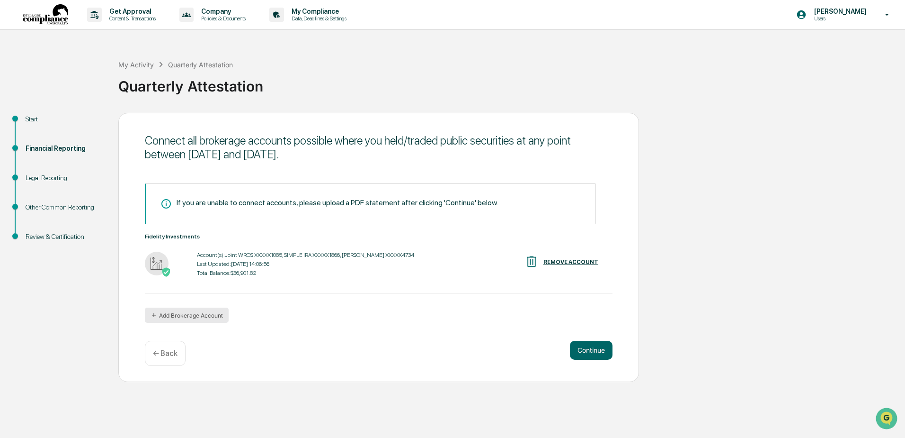
click at [189, 316] on button "Add Brokerage Account" at bounding box center [187, 314] width 84 height 15
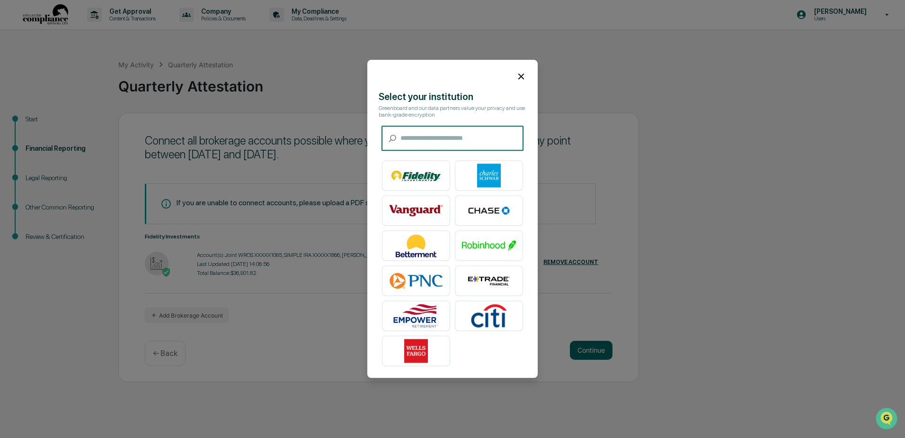
click at [452, 139] on input "text" at bounding box center [462, 138] width 123 height 25
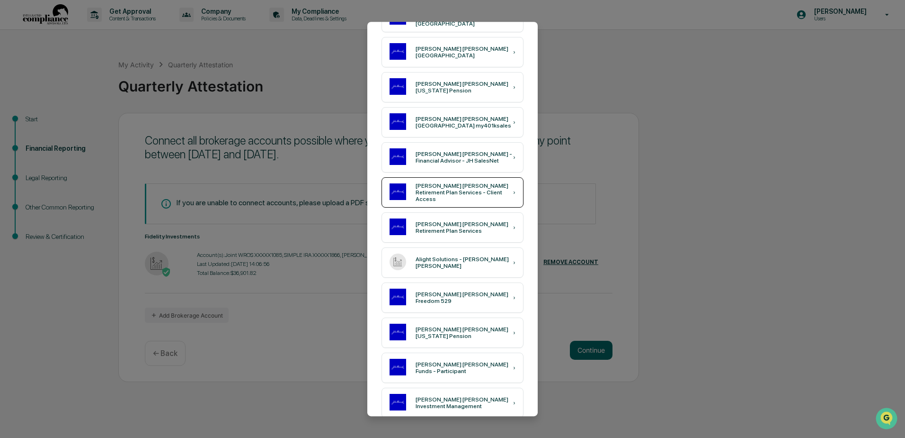
scroll to position [126, 0]
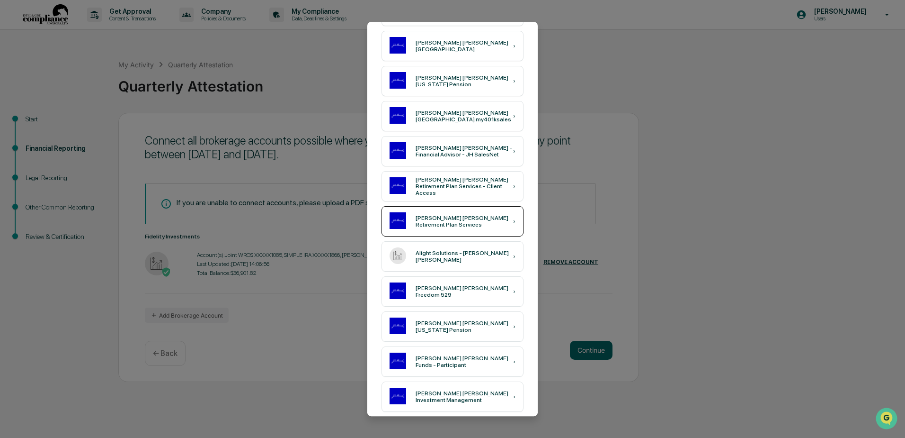
type input "********"
click at [421, 222] on div "[PERSON_NAME] [PERSON_NAME] Retirement Plan Services" at bounding box center [465, 221] width 98 height 13
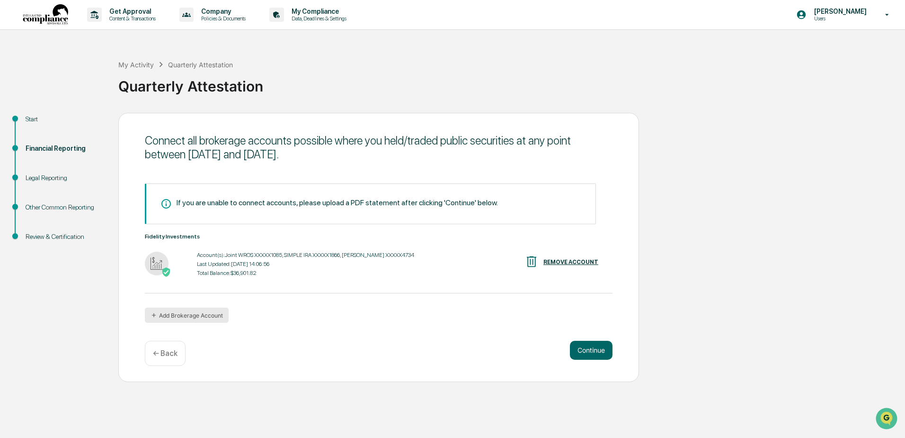
click at [197, 316] on button "Add Brokerage Account" at bounding box center [187, 314] width 84 height 15
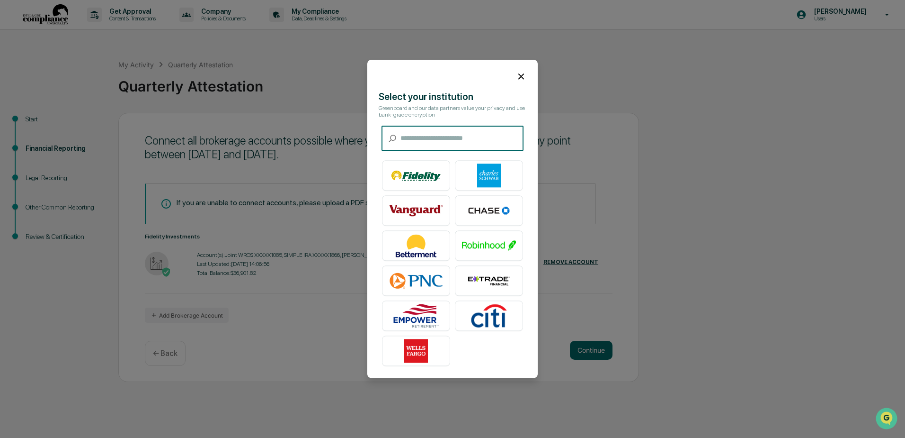
click at [434, 146] on input "text" at bounding box center [462, 138] width 123 height 25
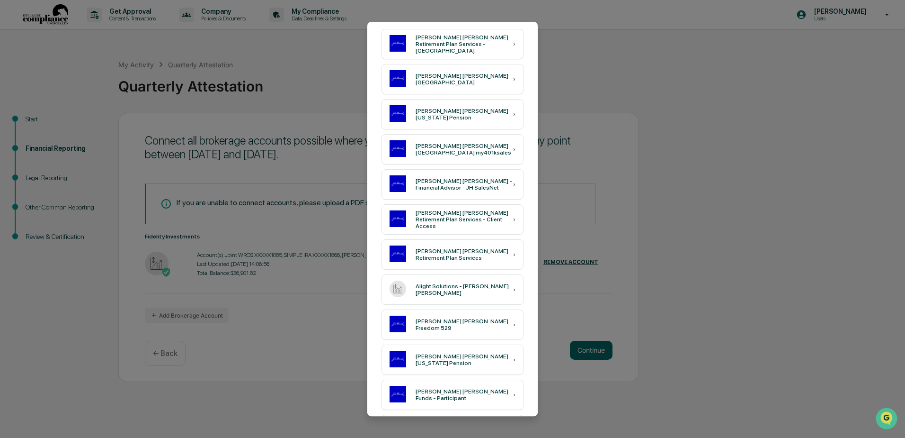
scroll to position [90, 0]
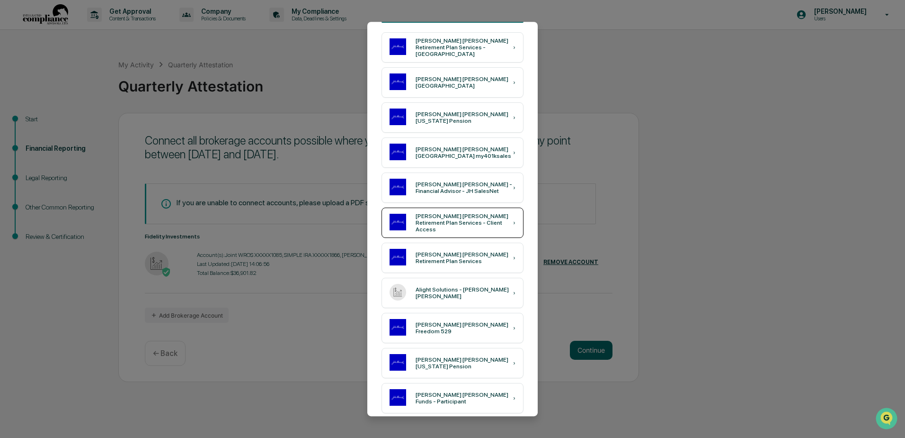
type input "*********"
click at [430, 220] on div "[PERSON_NAME] [PERSON_NAME] Retirement Plan Services - Client Access" at bounding box center [465, 223] width 98 height 20
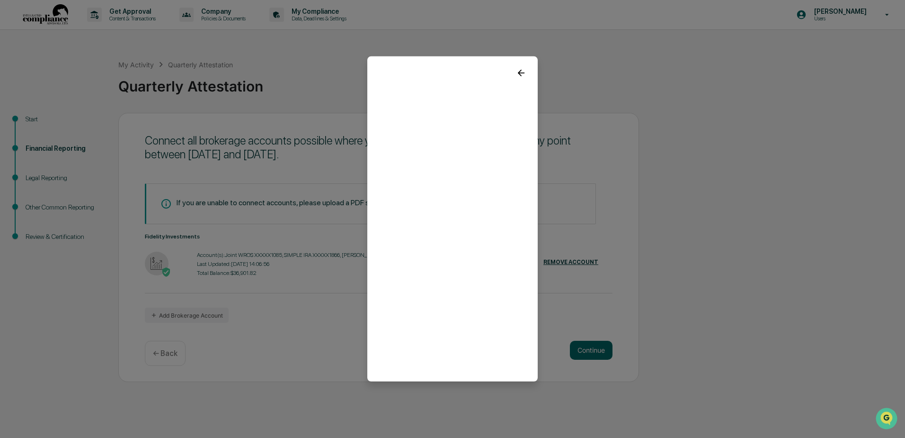
click at [515, 73] on div at bounding box center [452, 69] width 170 height 26
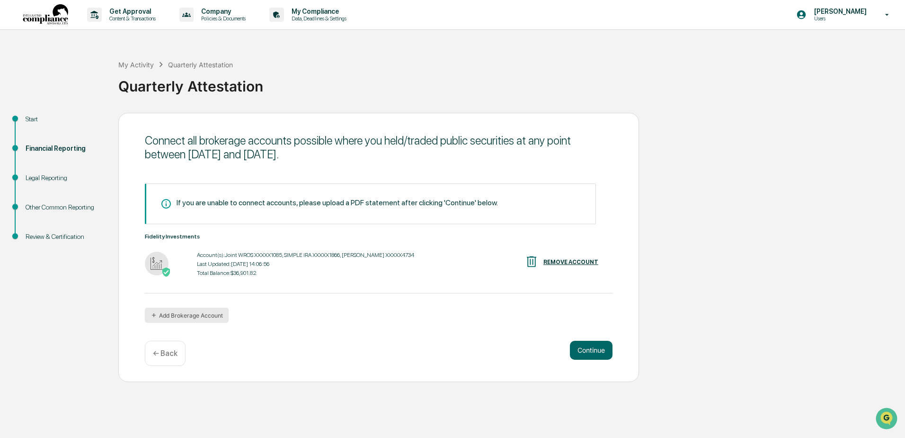
click at [181, 316] on button "Add Brokerage Account" at bounding box center [187, 314] width 84 height 15
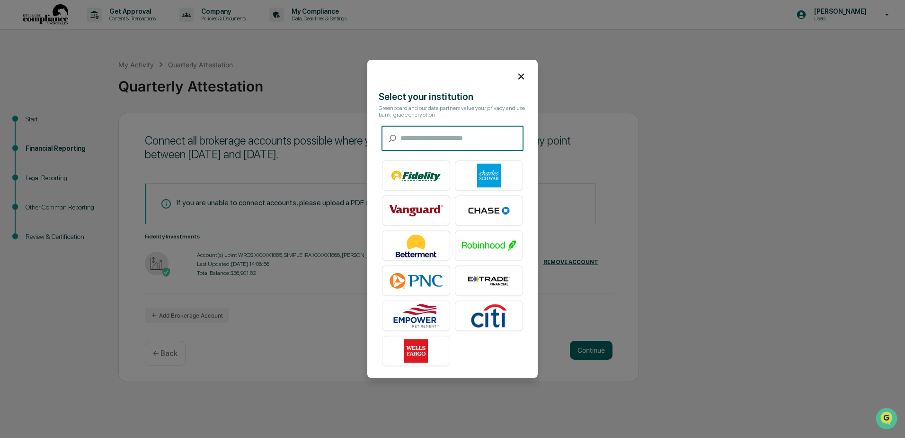
click at [456, 139] on input "text" at bounding box center [462, 138] width 123 height 25
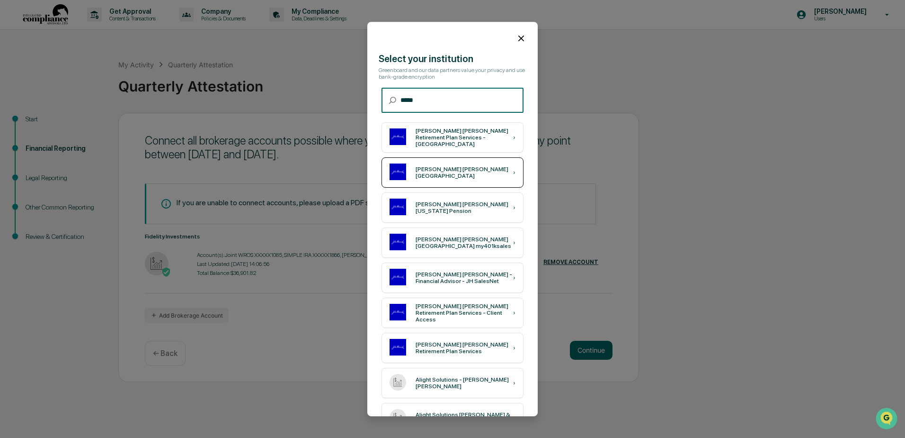
type input "****"
click at [424, 170] on div "[PERSON_NAME] [PERSON_NAME] [GEOGRAPHIC_DATA]" at bounding box center [465, 172] width 98 height 13
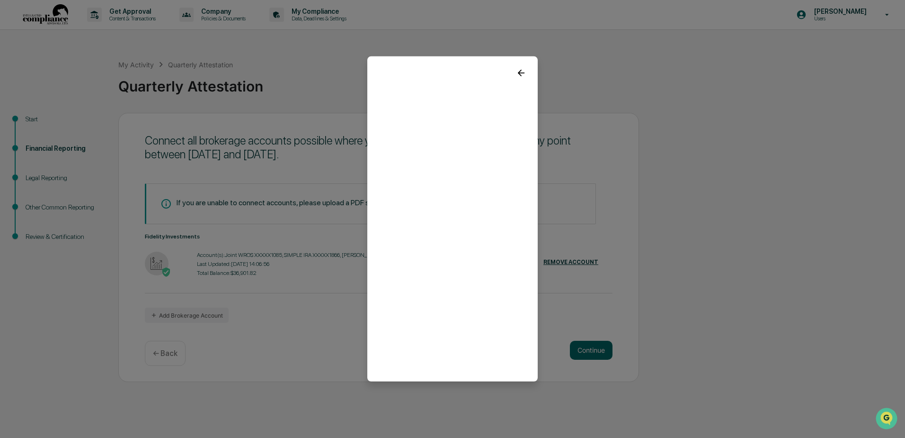
click at [521, 70] on icon at bounding box center [521, 73] width 7 height 7
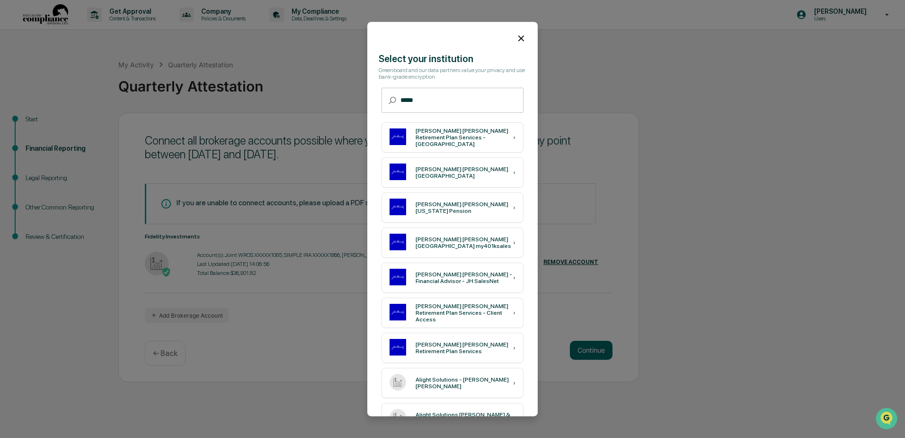
click at [521, 38] on icon at bounding box center [521, 38] width 10 height 10
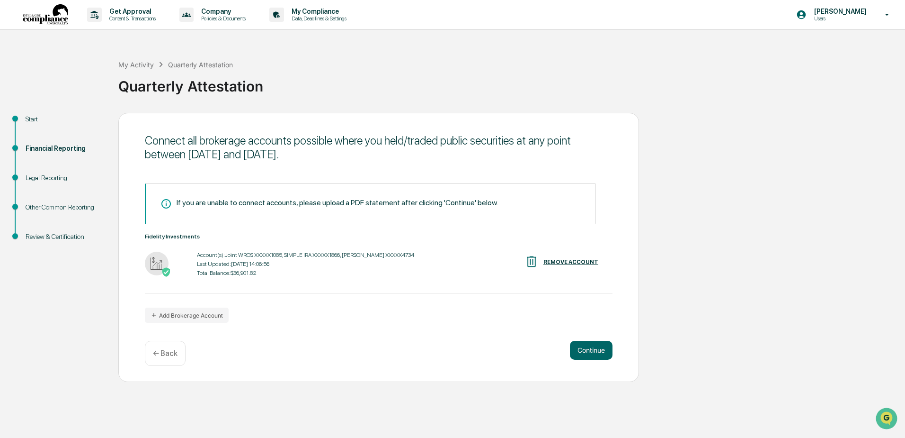
click at [375, 197] on div "If you are unable to connect accounts, please upload a PDF statement after clic…" at bounding box center [370, 203] width 451 height 41
click at [421, 198] on div "If you are unable to connect accounts, please upload a PDF statement after clic…" at bounding box center [338, 202] width 322 height 9
click at [481, 202] on div "If you are unable to connect accounts, please upload a PDF statement after clic…" at bounding box center [338, 202] width 322 height 9
click at [584, 351] on button "Continue" at bounding box center [591, 350] width 43 height 19
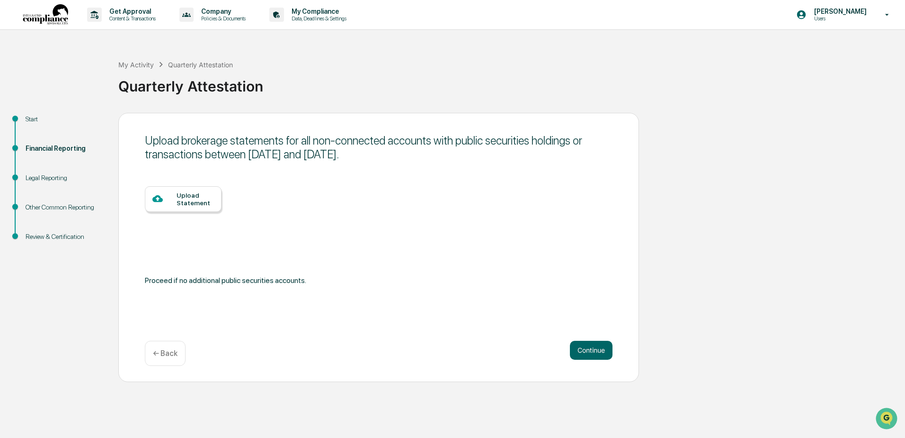
click at [190, 191] on div "Upload Statement" at bounding box center [195, 198] width 37 height 15
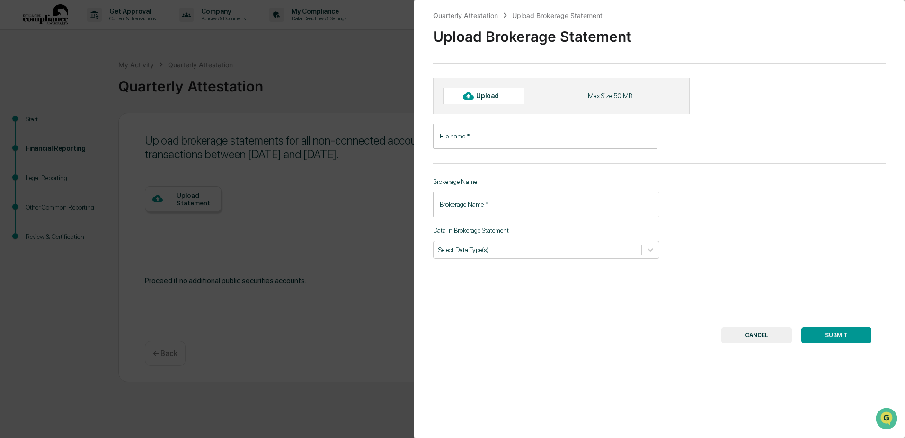
click at [479, 142] on input "File name   *" at bounding box center [545, 136] width 224 height 25
type input "**********"
click at [499, 207] on input "Brokerage Name   *" at bounding box center [546, 204] width 226 height 25
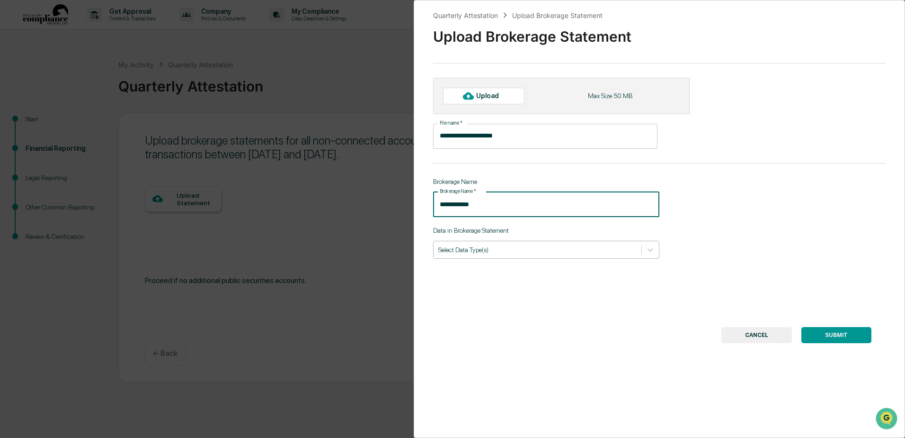
type input "**********"
click at [475, 257] on div "Select Data Type(s)" at bounding box center [546, 250] width 226 height 18
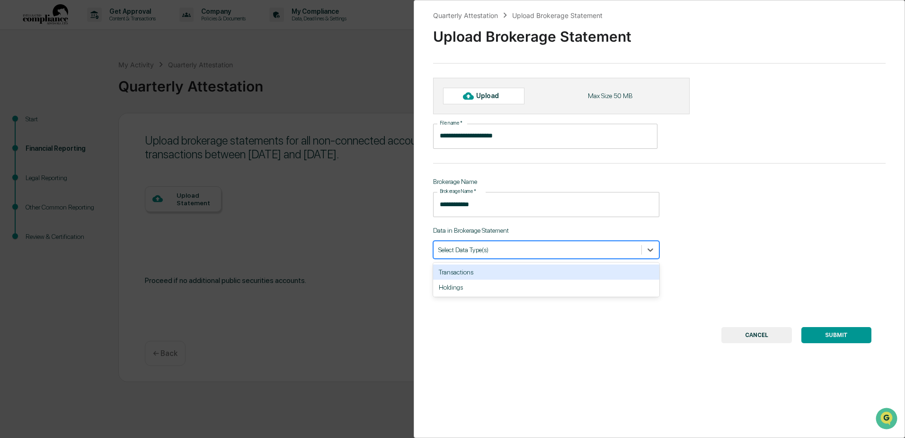
click at [469, 286] on div "Holdings" at bounding box center [546, 286] width 226 height 15
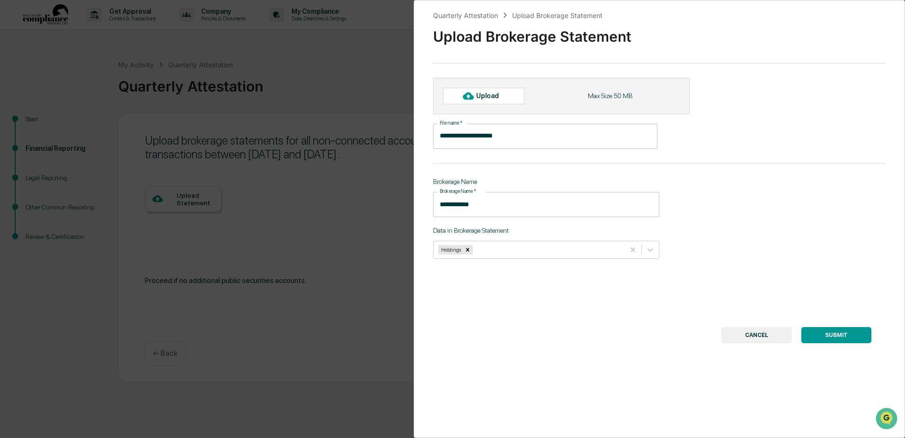
click at [751, 196] on div "**********" at bounding box center [660, 219] width 492 height 438
click at [474, 98] on icon at bounding box center [468, 95] width 10 height 7
type input "**********"
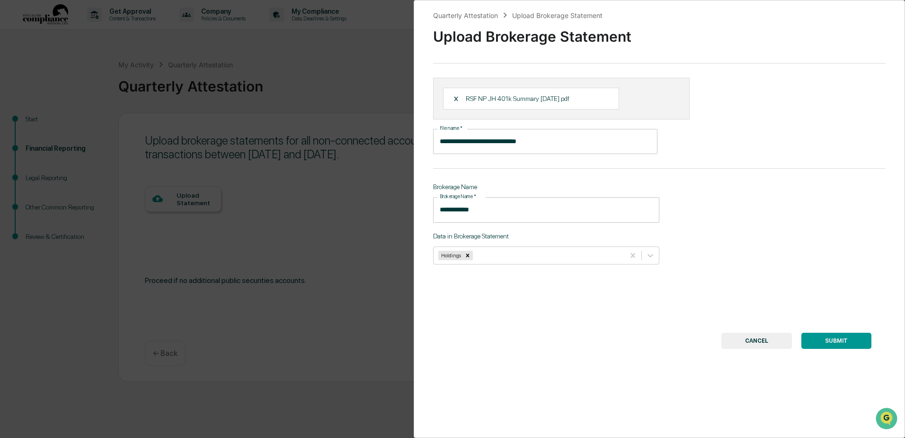
click at [825, 340] on button "SUBMIT" at bounding box center [837, 340] width 70 height 16
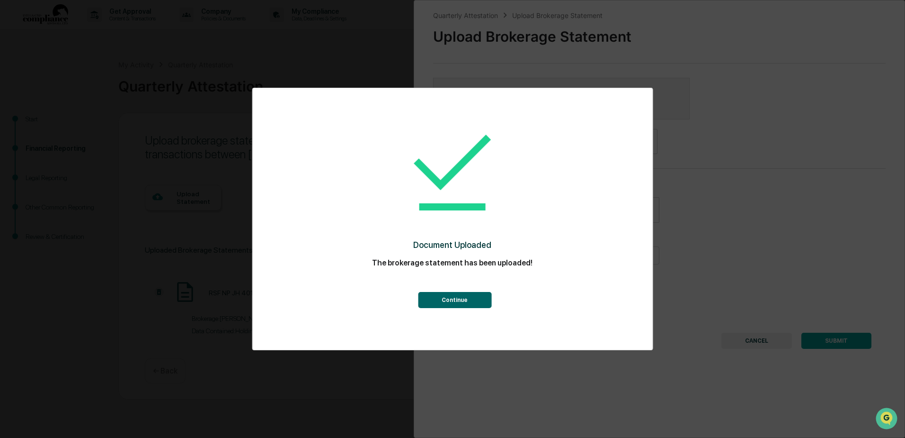
click at [453, 302] on button "Continue" at bounding box center [454, 300] width 73 height 16
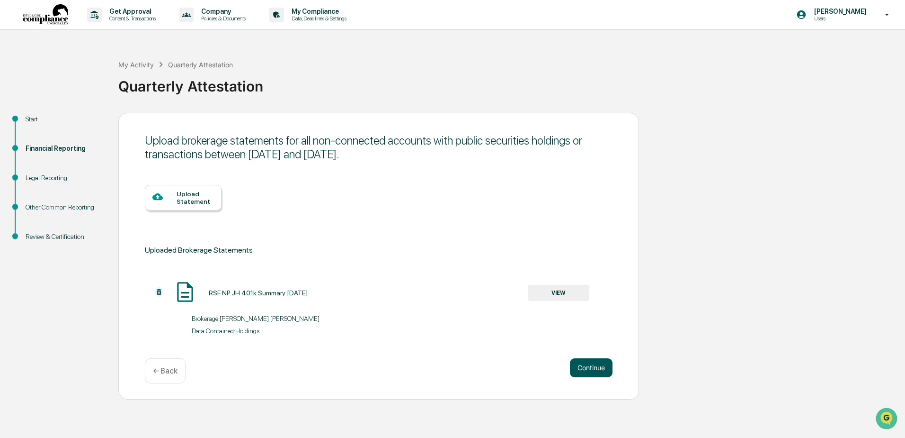
click at [580, 364] on button "Continue" at bounding box center [591, 367] width 43 height 19
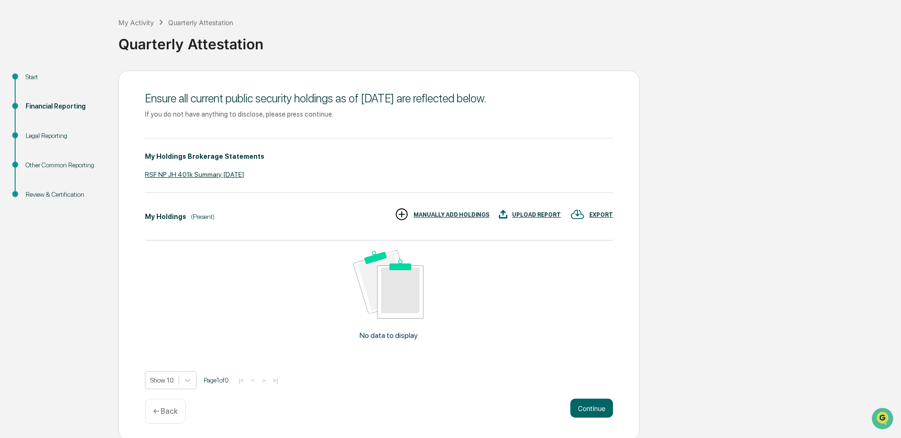
scroll to position [44, 0]
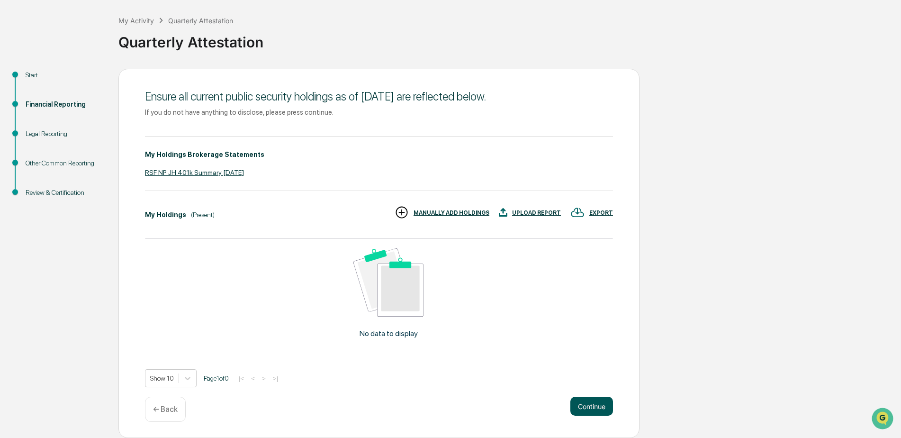
click at [593, 403] on button "Continue" at bounding box center [591, 405] width 43 height 19
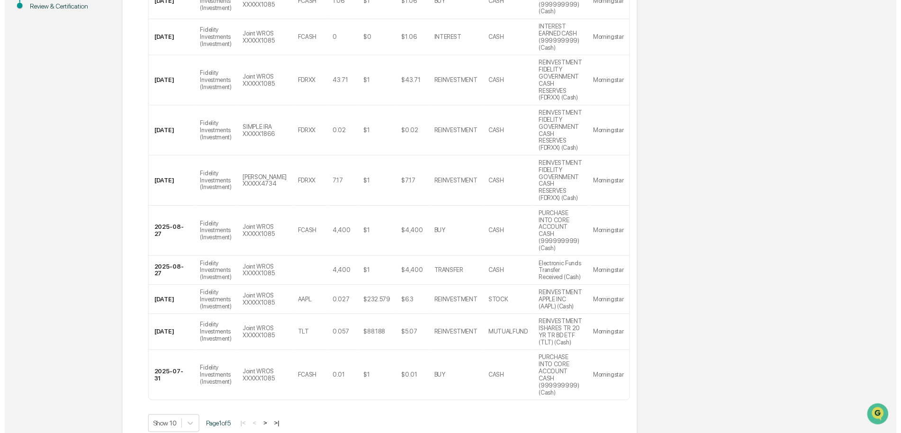
scroll to position [258, 0]
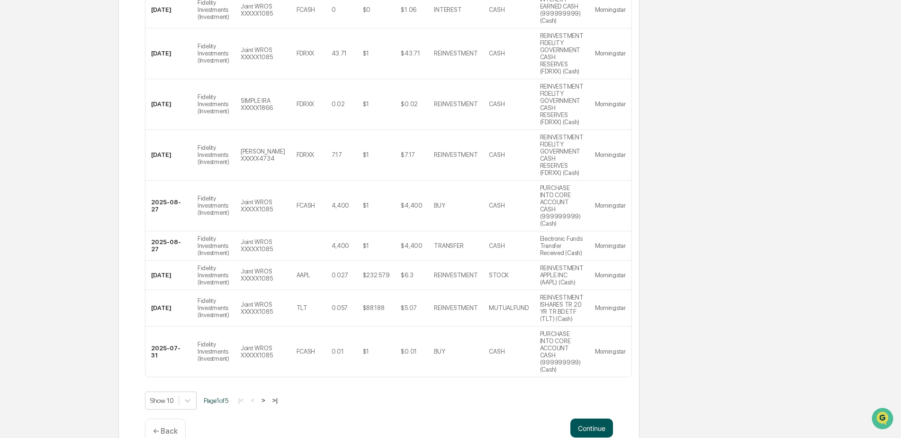
click at [589, 418] on button "Continue" at bounding box center [591, 427] width 43 height 19
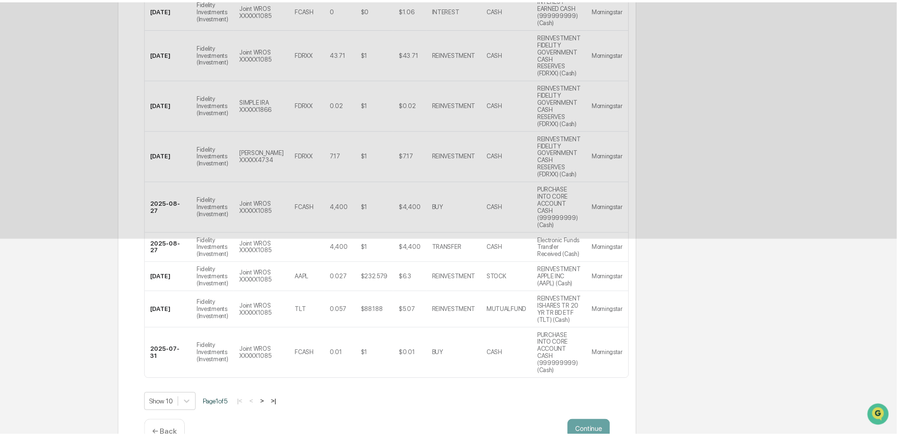
scroll to position [0, 0]
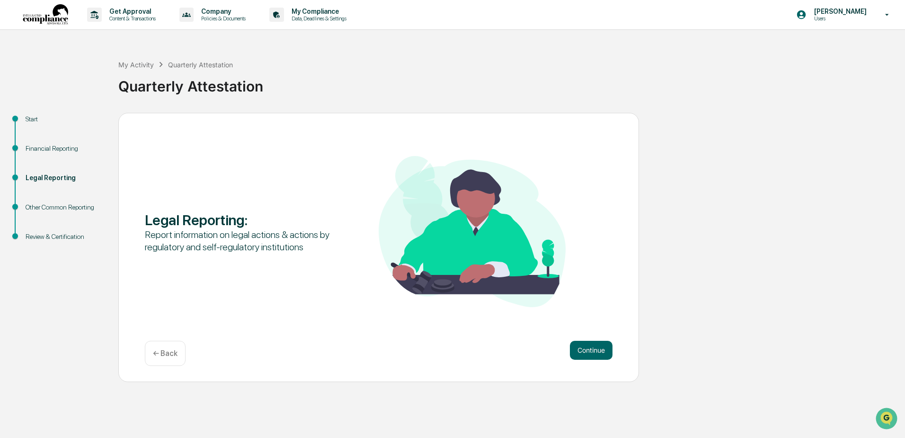
click at [580, 337] on div "Legal Reporting : Report information on legal actions & actions by regulatory a…" at bounding box center [378, 247] width 521 height 269
click at [581, 343] on button "Continue" at bounding box center [591, 350] width 43 height 19
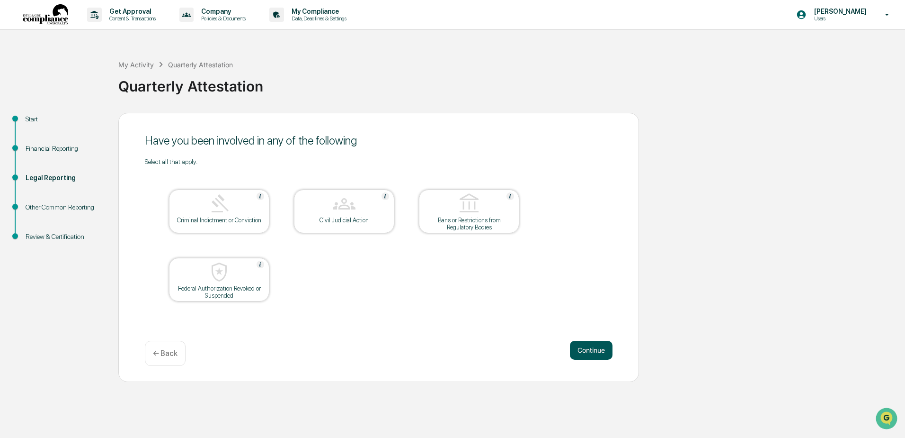
click at [591, 348] on button "Continue" at bounding box center [591, 350] width 43 height 19
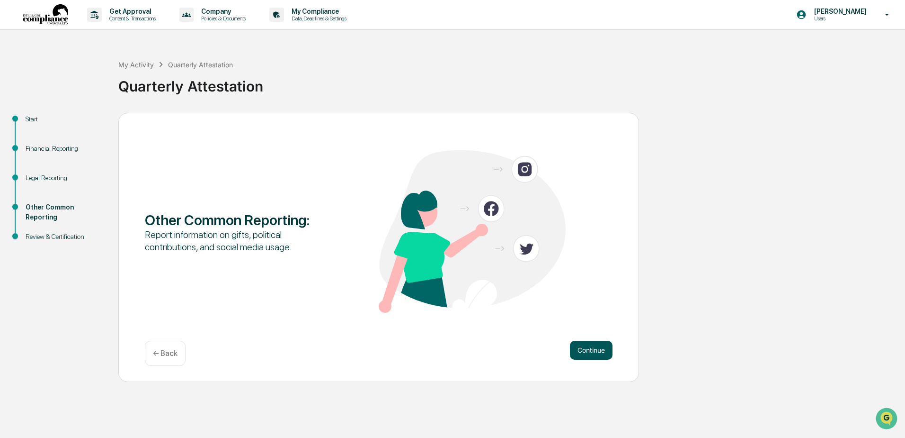
click at [581, 345] on button "Continue" at bounding box center [591, 350] width 43 height 19
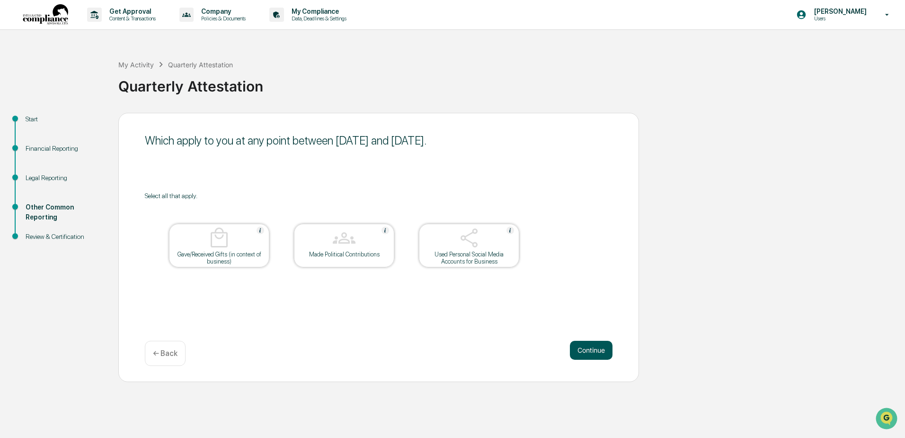
click at [588, 346] on button "Continue" at bounding box center [591, 350] width 43 height 19
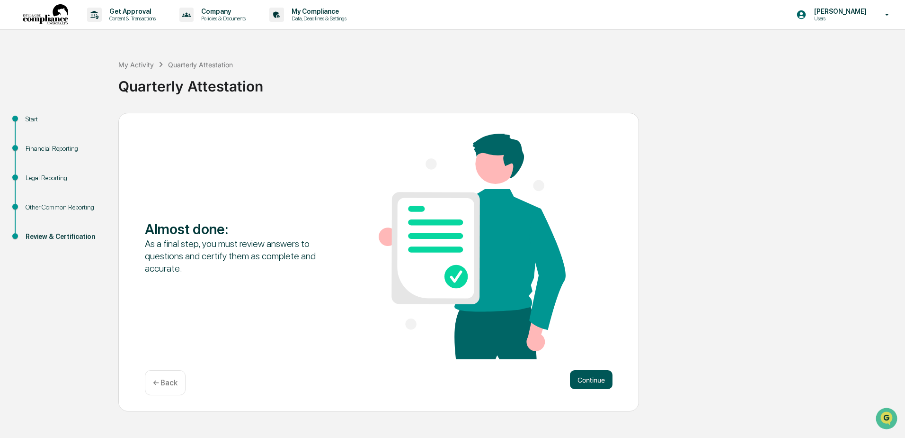
click at [586, 375] on button "Continue" at bounding box center [591, 379] width 43 height 19
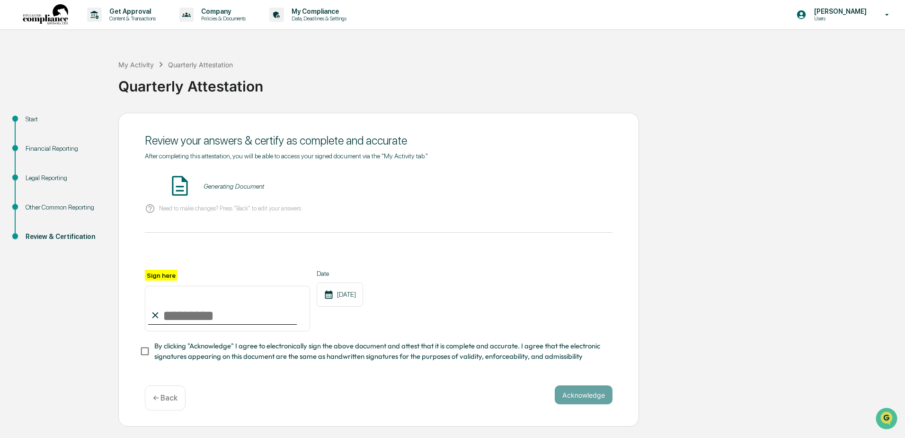
click at [38, 174] on div "Legal Reporting" at bounding box center [65, 178] width 78 height 10
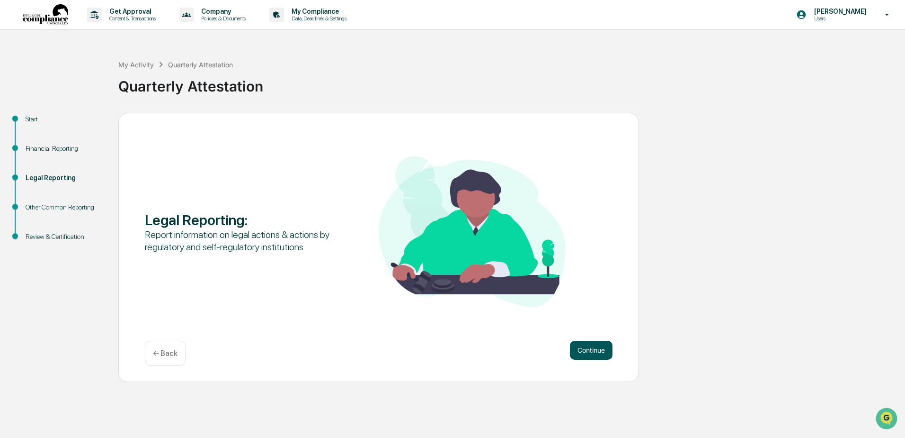
click at [597, 347] on button "Continue" at bounding box center [591, 350] width 43 height 19
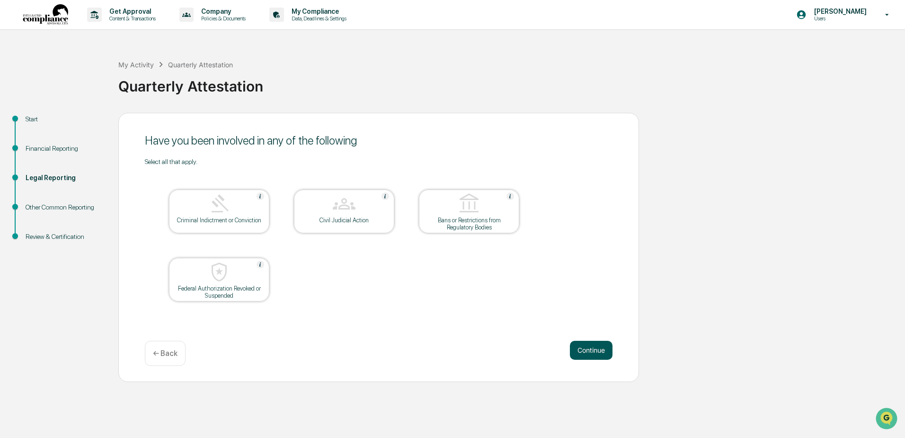
click at [592, 348] on button "Continue" at bounding box center [591, 350] width 43 height 19
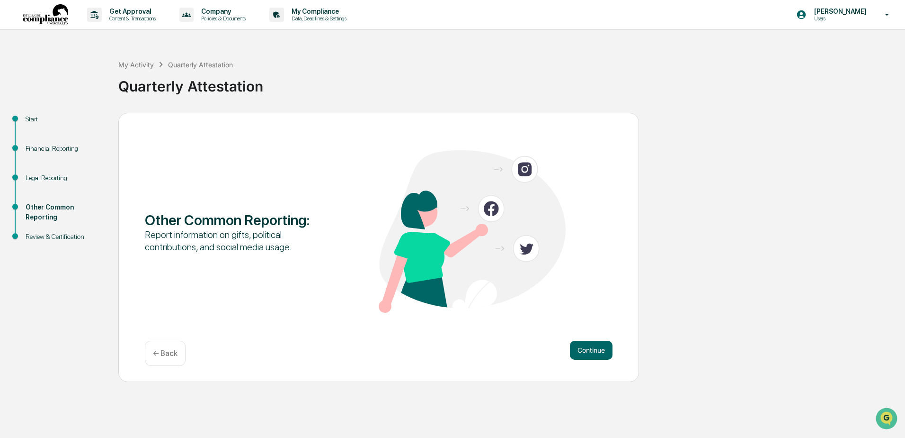
click at [585, 339] on div "Other Common Reporting : Report information on gifts, political contributions, …" at bounding box center [378, 247] width 521 height 269
click at [585, 349] on button "Continue" at bounding box center [591, 350] width 43 height 19
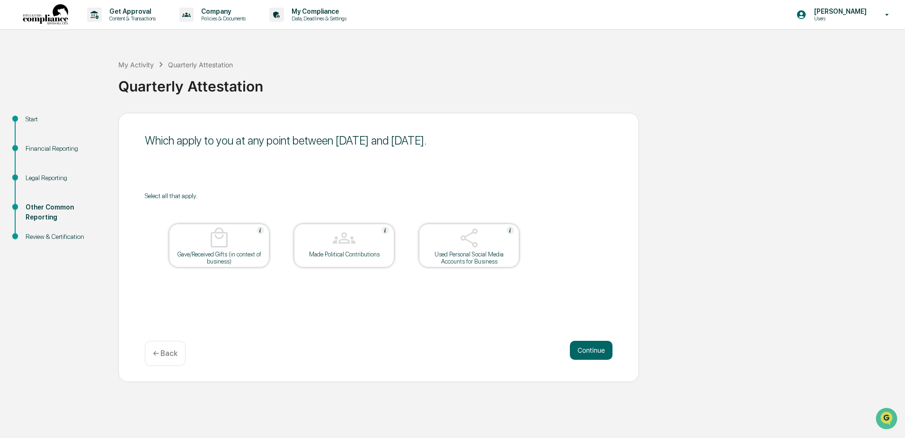
click at [585, 349] on button "Continue" at bounding box center [591, 350] width 43 height 19
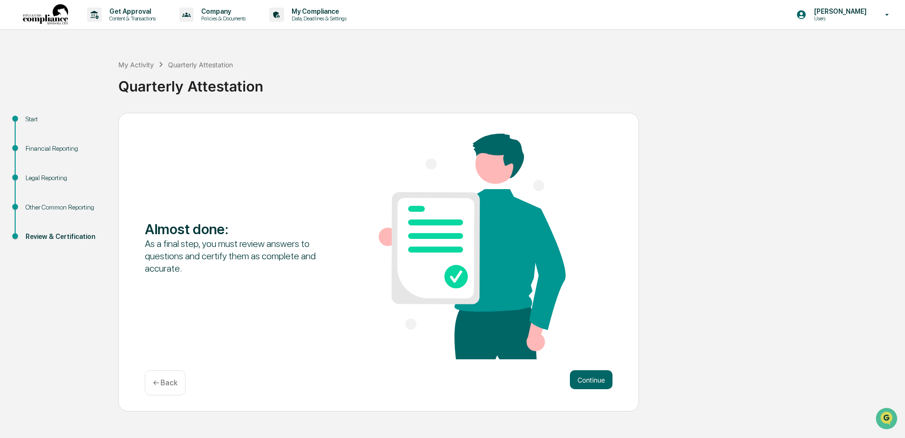
click at [585, 349] on div "Almost done : As a final step, you must review answers to questions and certify…" at bounding box center [379, 247] width 468 height 227
click at [593, 377] on button "Continue" at bounding box center [591, 379] width 43 height 19
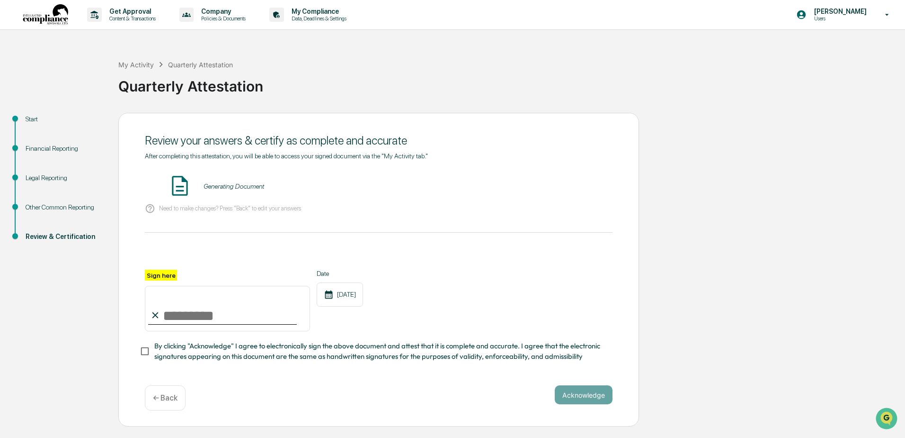
click at [173, 313] on input "Sign here" at bounding box center [227, 308] width 165 height 45
type input "**********"
click at [586, 396] on button "Acknowledge" at bounding box center [584, 394] width 58 height 19
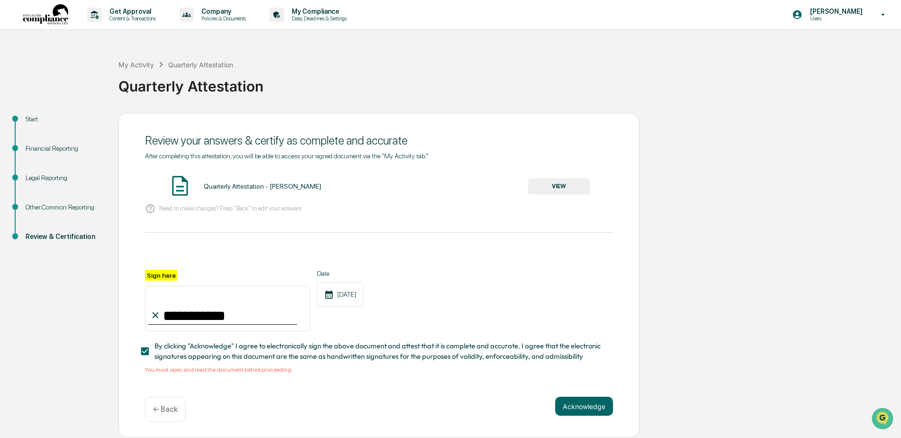
click at [540, 188] on button "VIEW" at bounding box center [559, 186] width 62 height 16
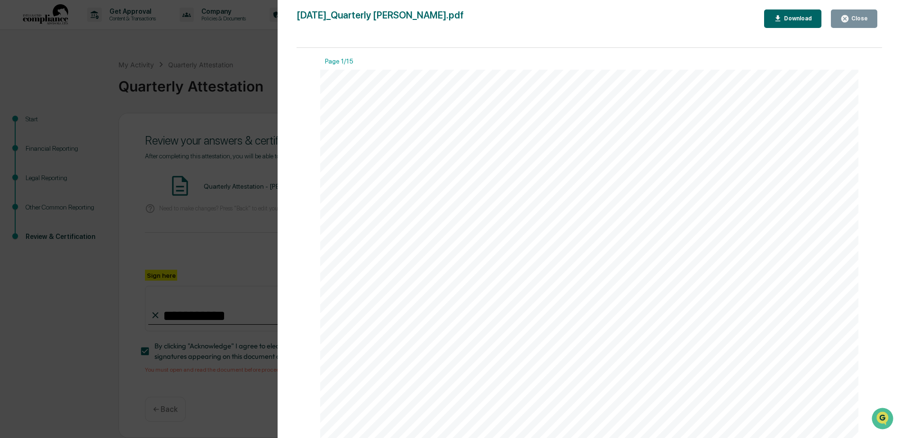
click at [799, 16] on div "Download" at bounding box center [797, 18] width 30 height 7
click at [859, 14] on div "Close" at bounding box center [853, 18] width 27 height 9
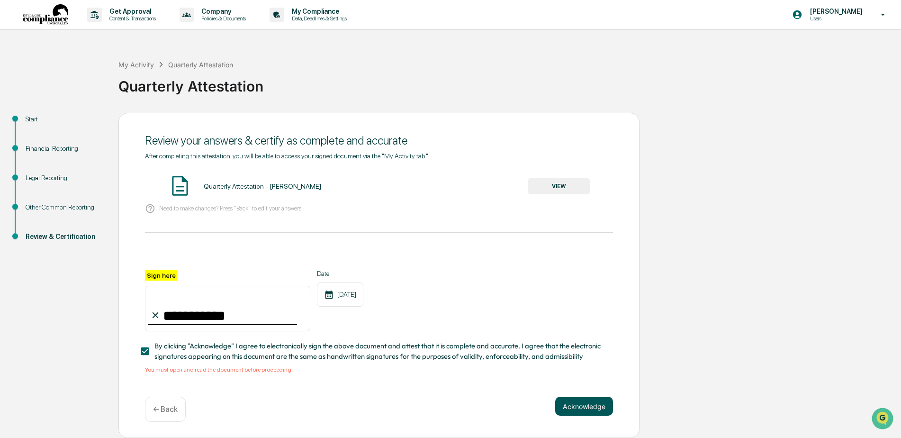
click at [581, 410] on button "Acknowledge" at bounding box center [584, 405] width 58 height 19
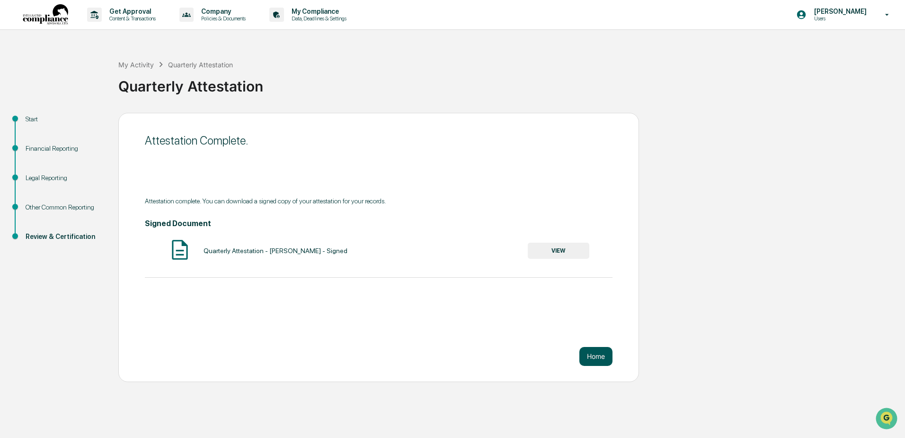
click at [599, 354] on button "Home" at bounding box center [596, 356] width 33 height 19
